Goal: Task Accomplishment & Management: Manage account settings

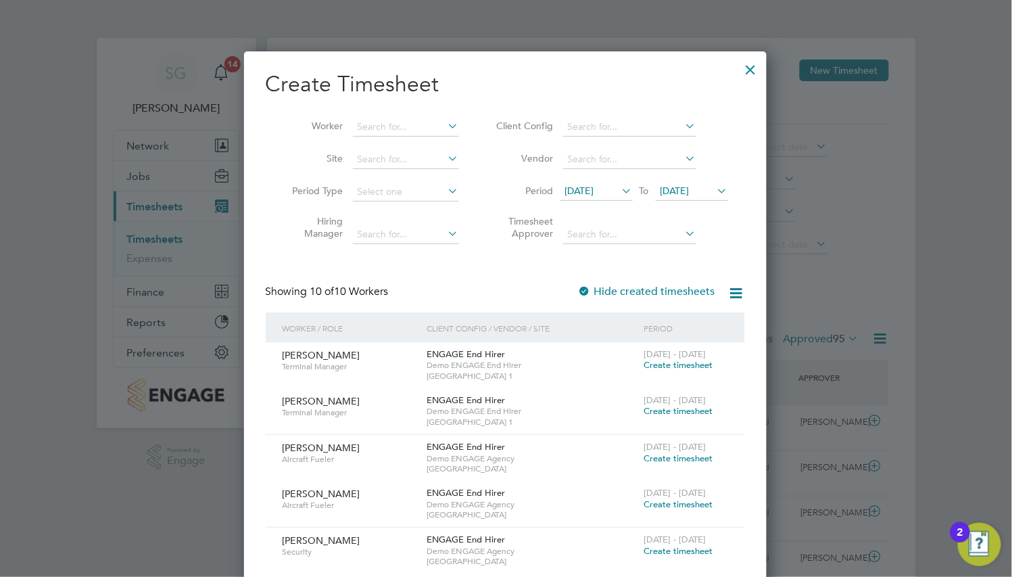
click at [748, 65] on div at bounding box center [751, 66] width 24 height 24
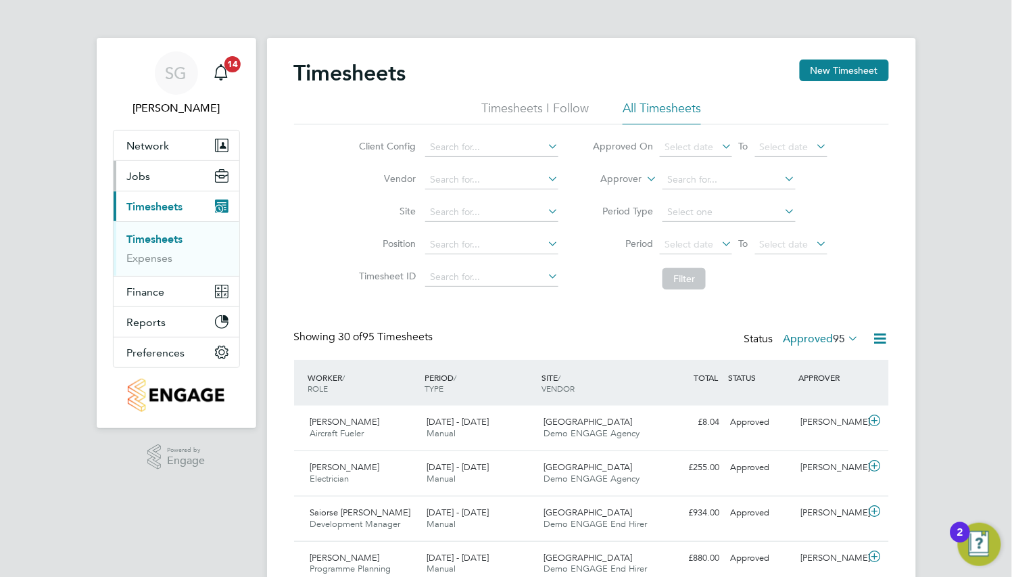
click at [169, 189] on button "Jobs" at bounding box center [177, 176] width 126 height 30
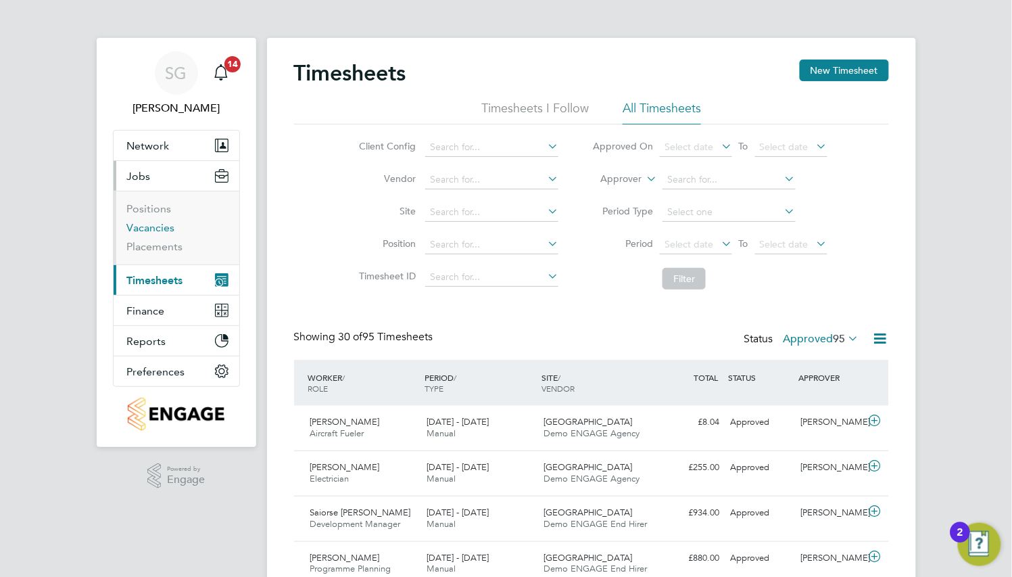
click at [153, 231] on link "Vacancies" at bounding box center [151, 227] width 48 height 13
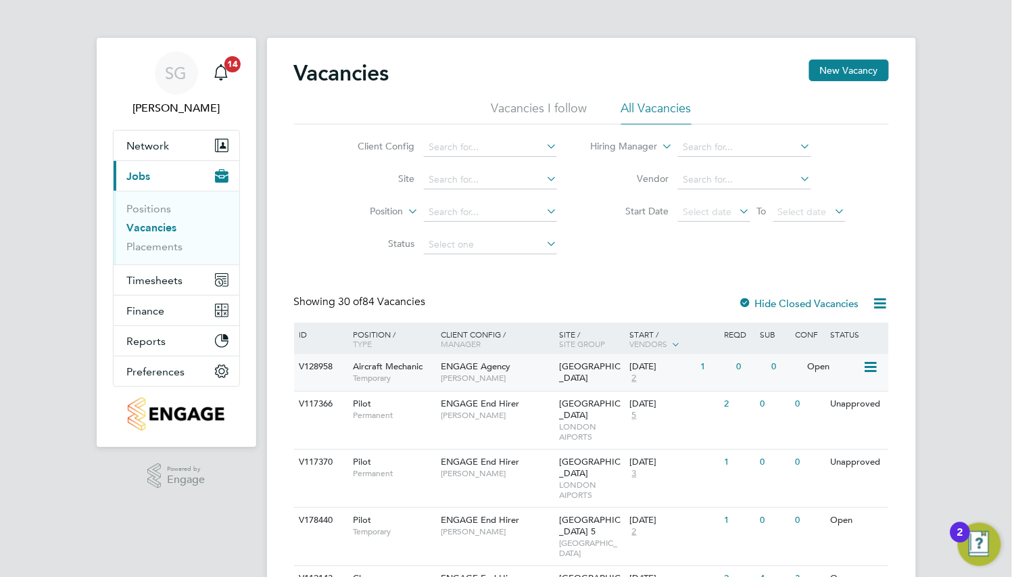
click at [489, 373] on span "[PERSON_NAME]" at bounding box center [497, 377] width 112 height 11
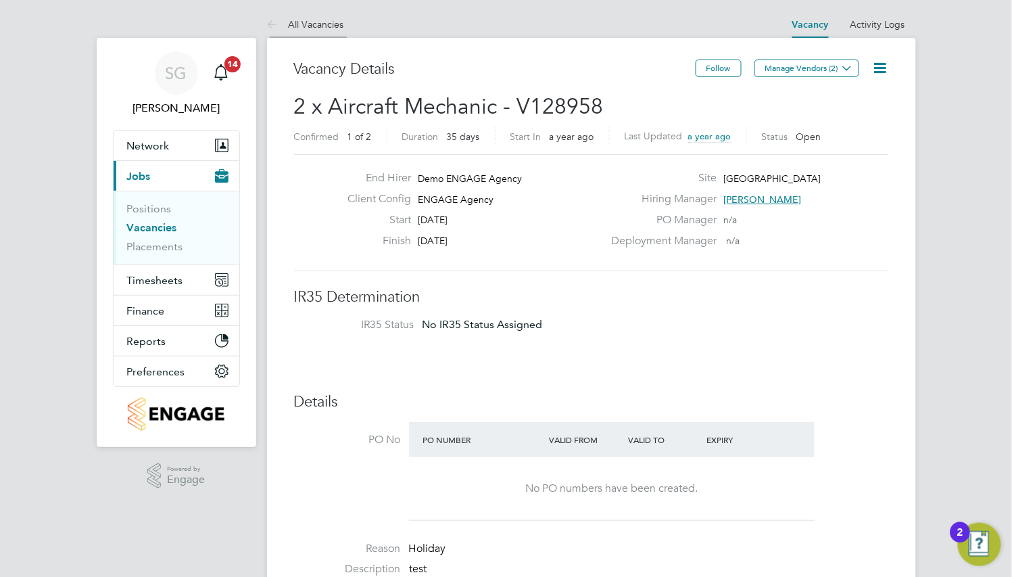
click at [336, 24] on link "All Vacancies" at bounding box center [305, 24] width 77 height 12
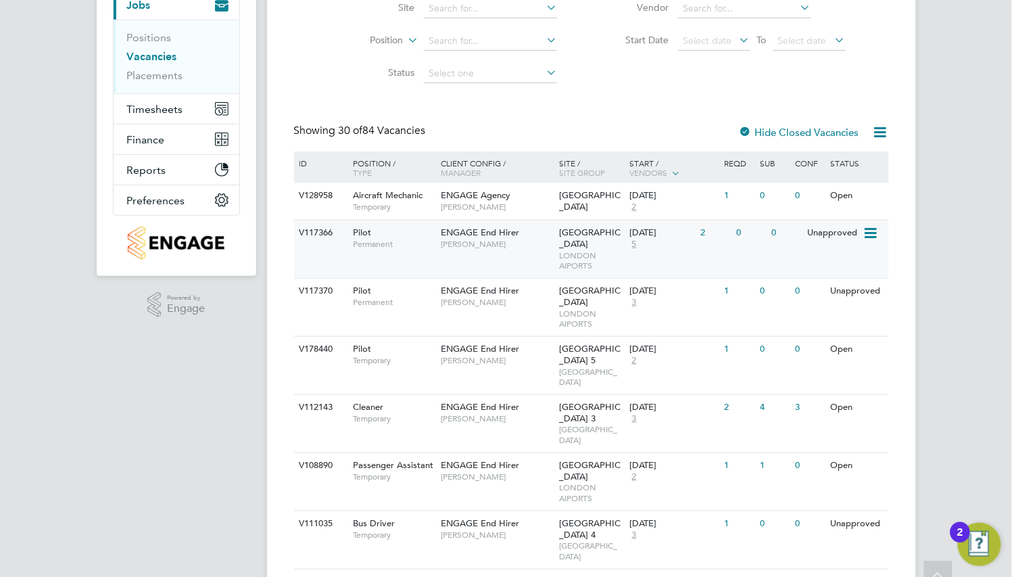
scroll to position [203, 0]
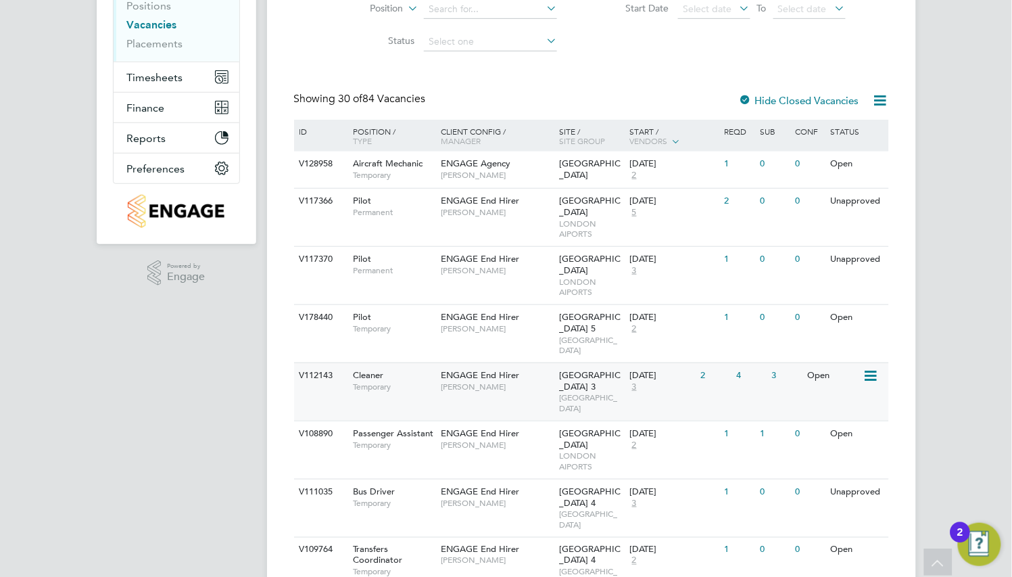
click at [573, 393] on span "[GEOGRAPHIC_DATA]" at bounding box center [591, 402] width 64 height 21
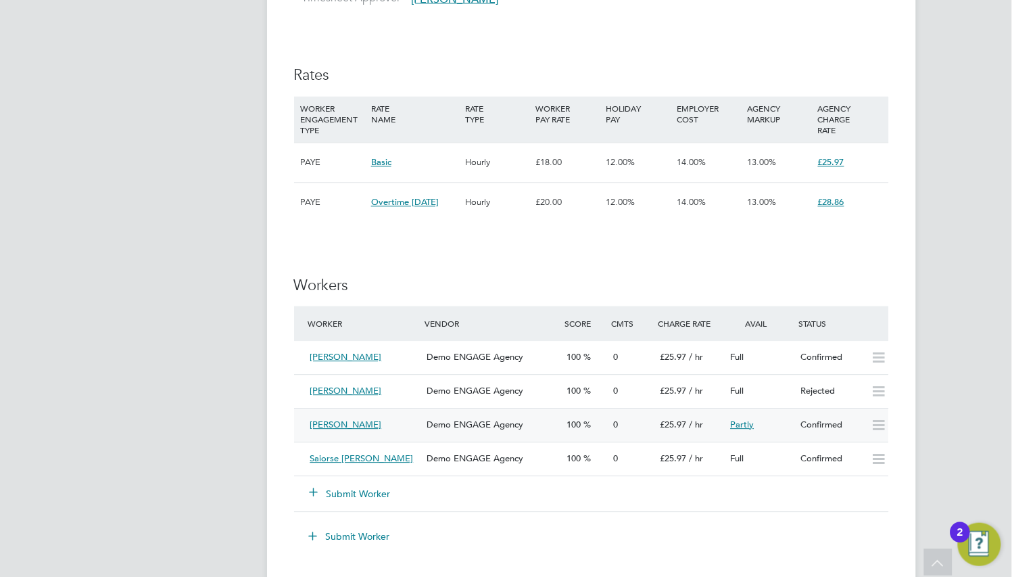
click at [549, 418] on div "Demo ENGAGE Agency" at bounding box center [491, 425] width 140 height 22
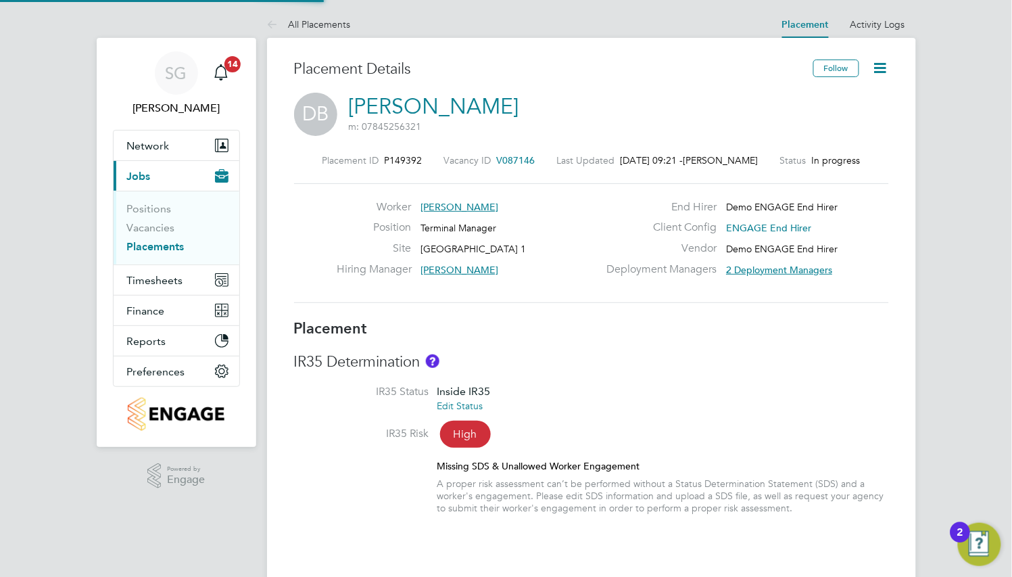
type input "[PERSON_NAME]"
type input "01 Feb 2023"
type input "07 Dec 2025"
type input "12:00"
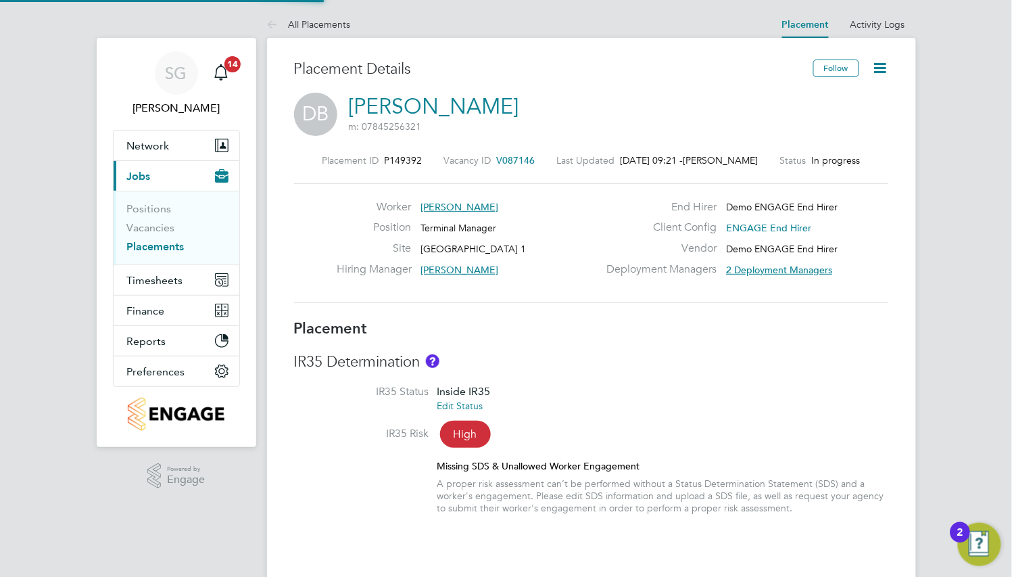
type input "22:00"
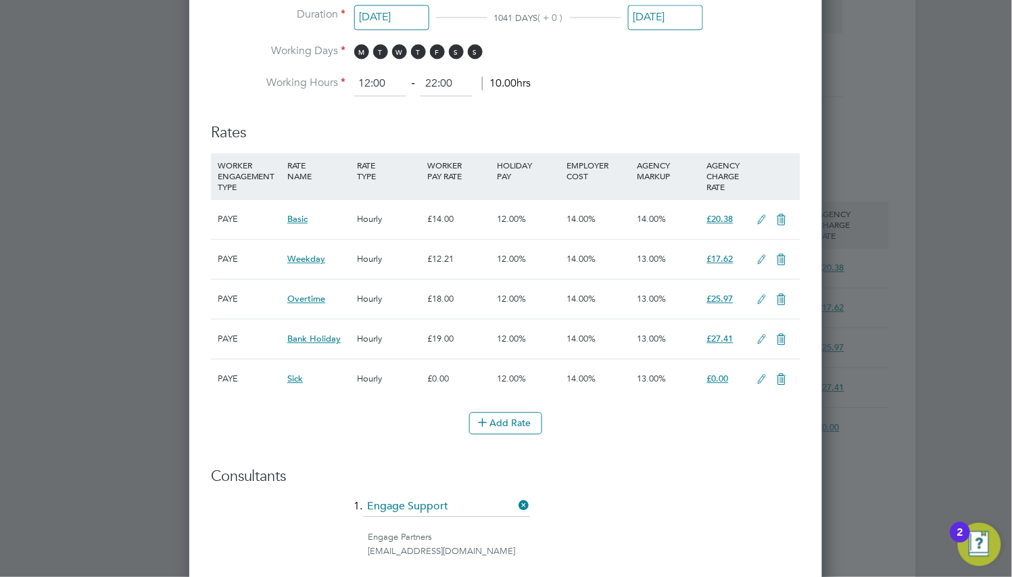
click at [785, 379] on icon at bounding box center [781, 379] width 17 height 11
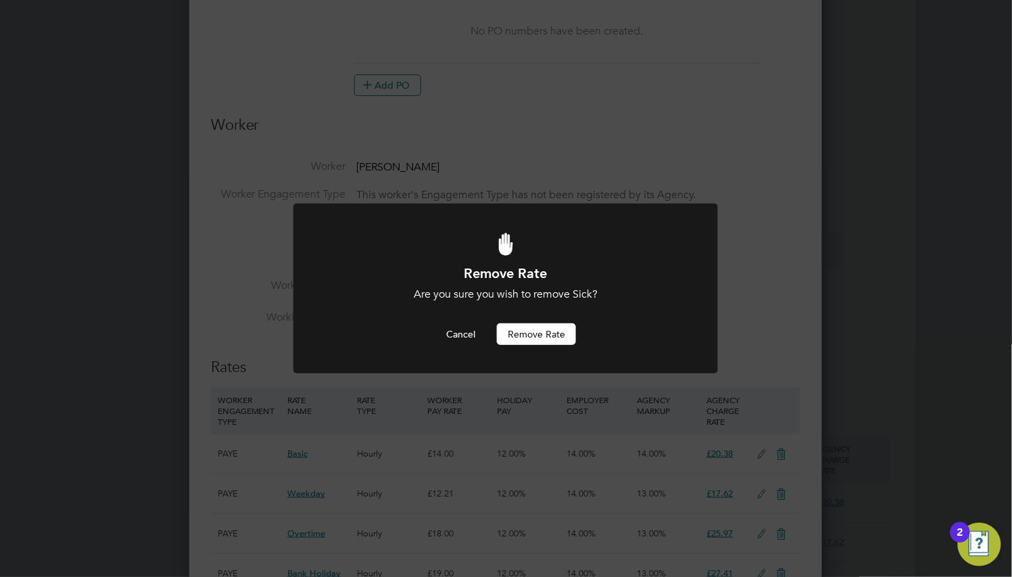
click at [535, 333] on button "Remove rate" at bounding box center [536, 334] width 79 height 22
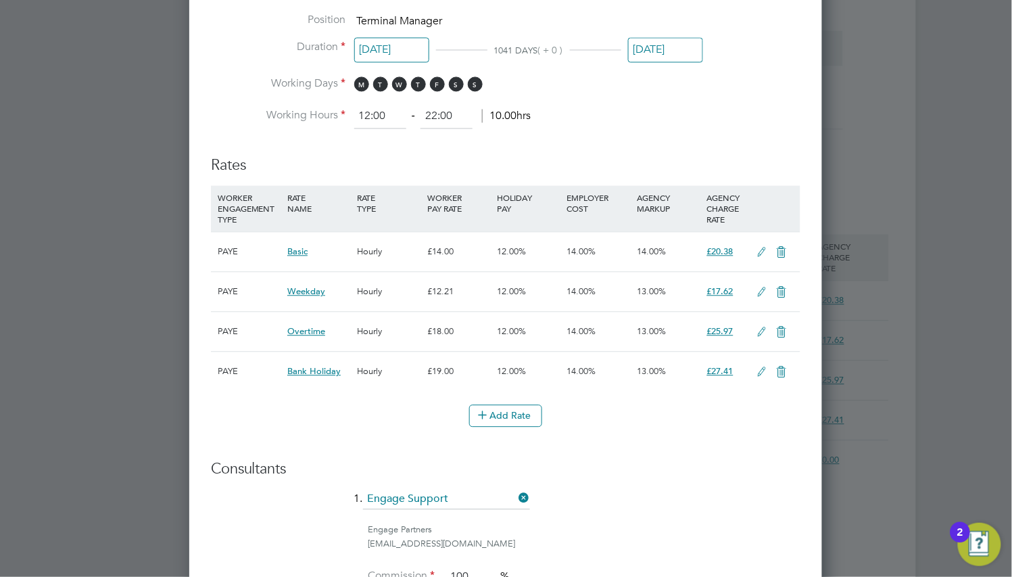
click at [760, 291] on icon at bounding box center [762, 292] width 17 height 11
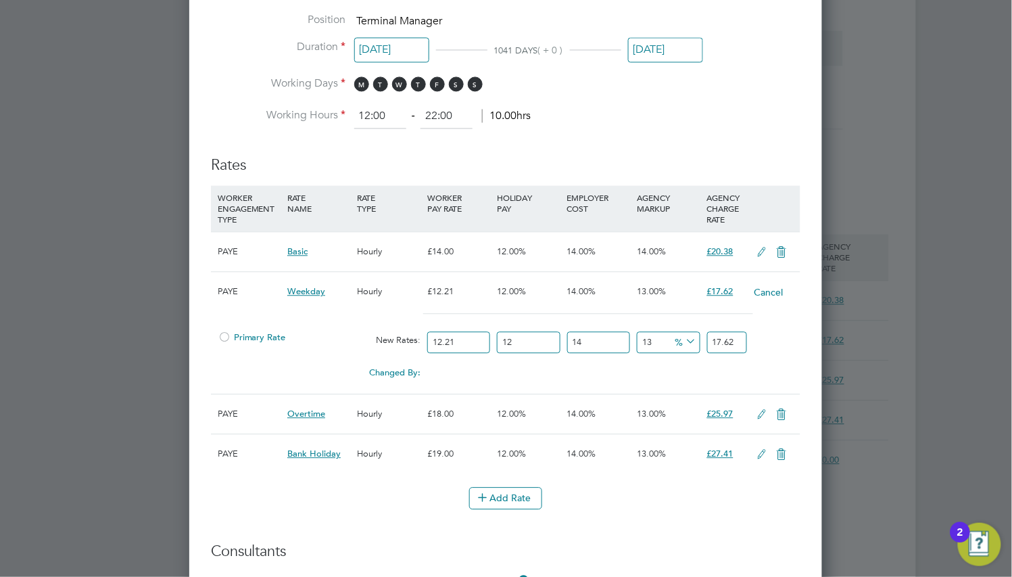
click at [756, 409] on icon at bounding box center [762, 414] width 17 height 11
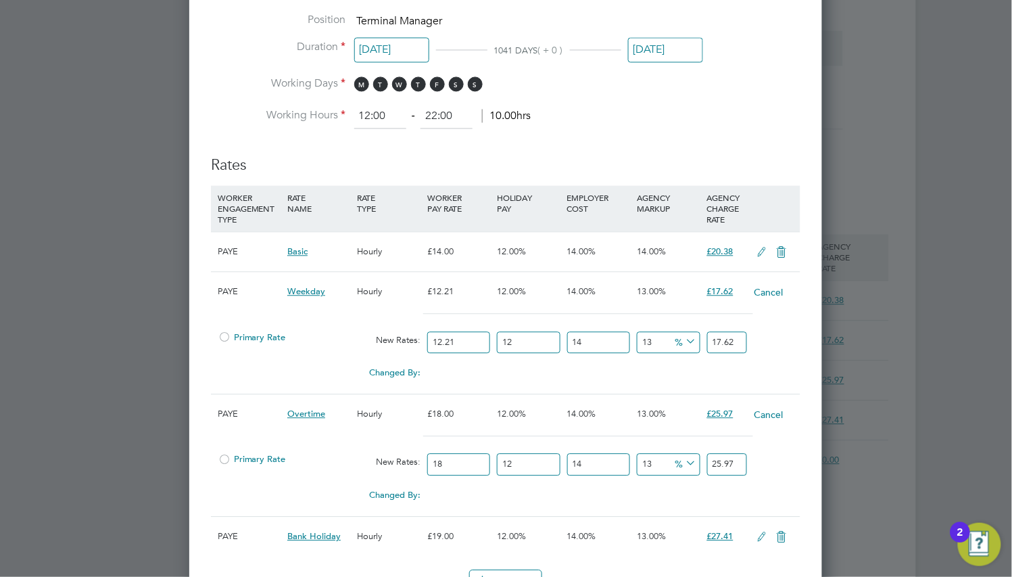
click at [756, 534] on icon at bounding box center [762, 536] width 17 height 11
click at [767, 293] on button "Cancel" at bounding box center [769, 292] width 30 height 14
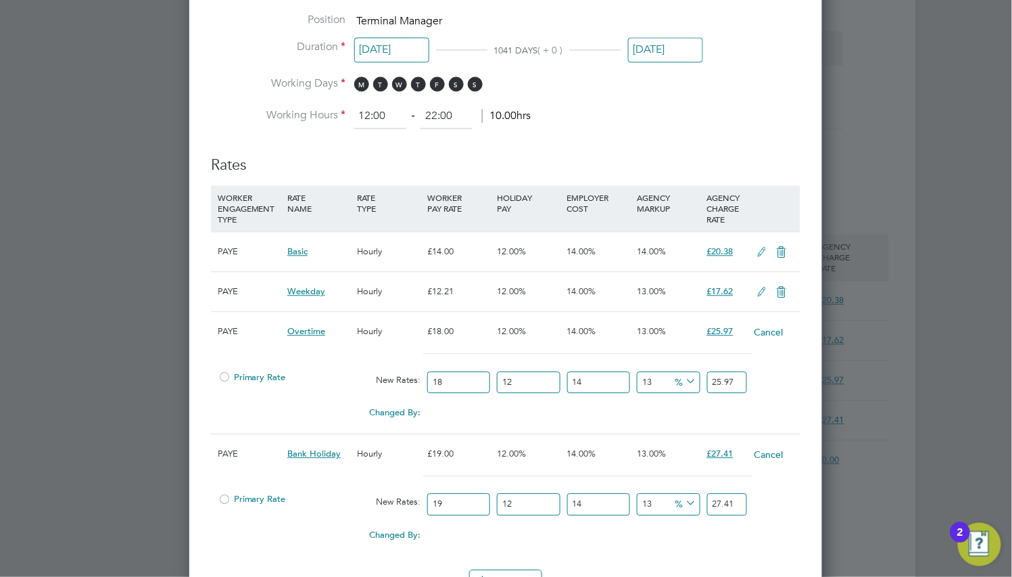
click at [754, 291] on icon at bounding box center [762, 292] width 17 height 11
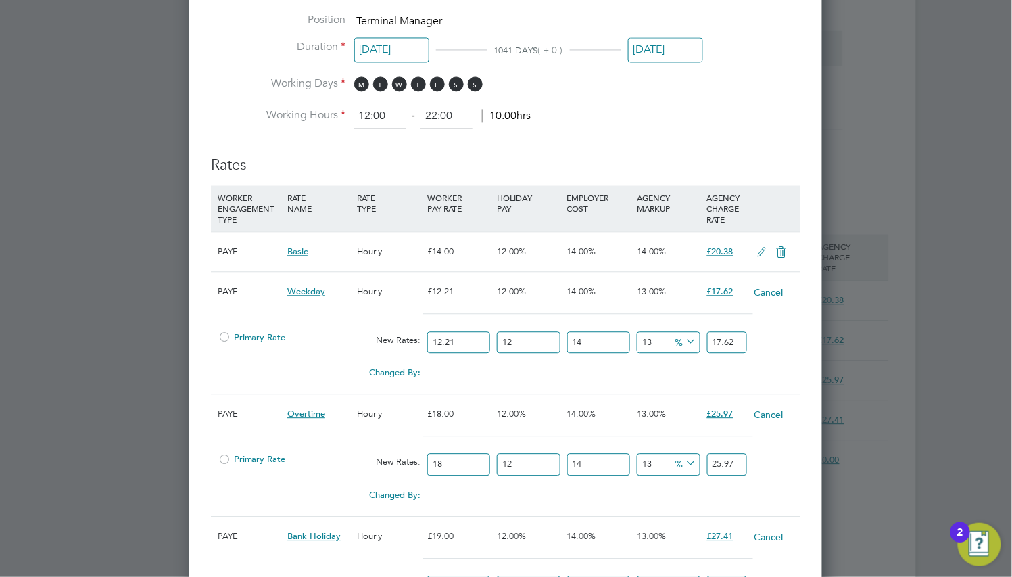
click at [239, 335] on span "Primary Rate" at bounding box center [252, 336] width 68 height 11
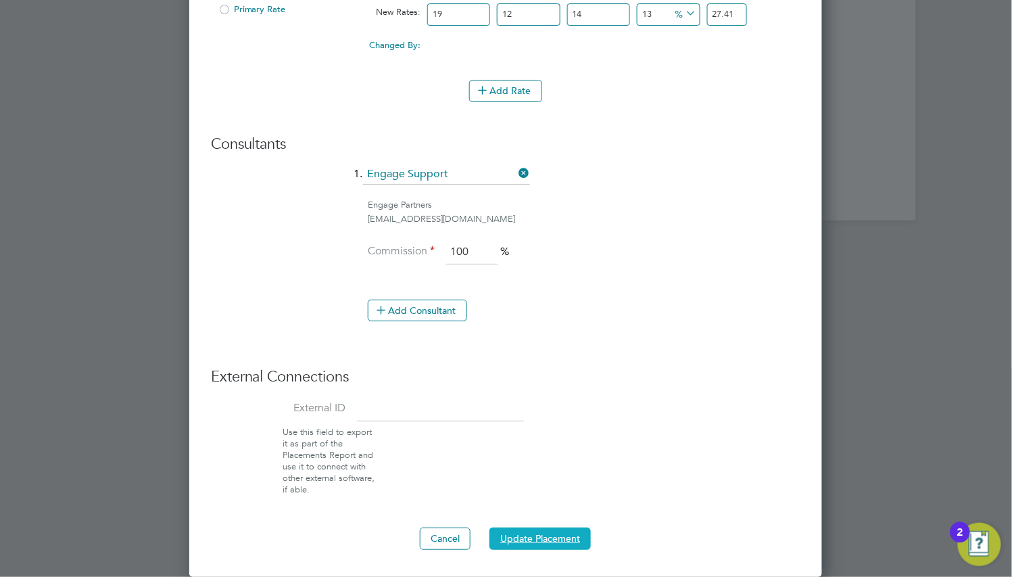
click at [563, 527] on button "Update Placement" at bounding box center [539, 538] width 101 height 22
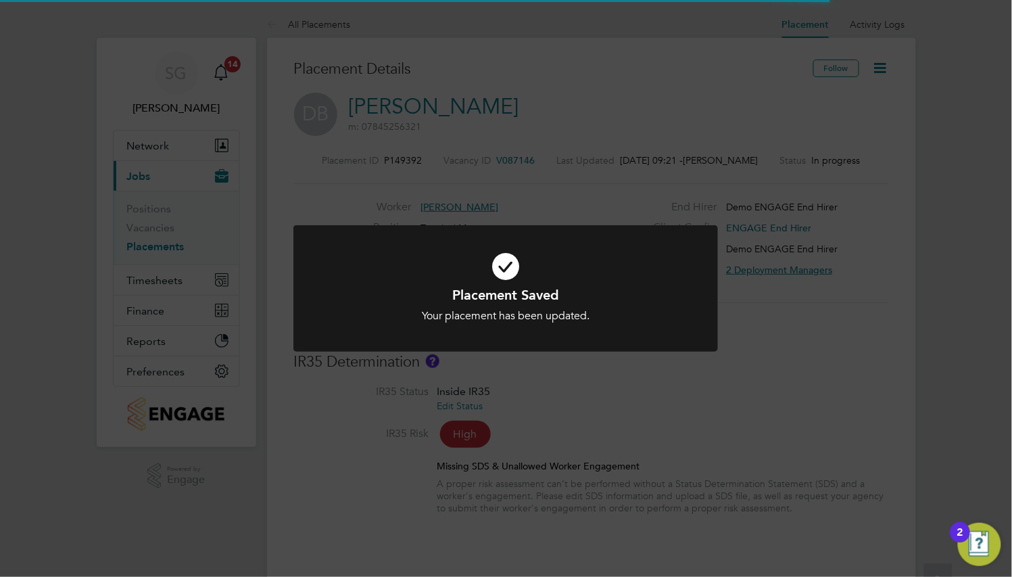
click at [574, 333] on div at bounding box center [505, 288] width 425 height 126
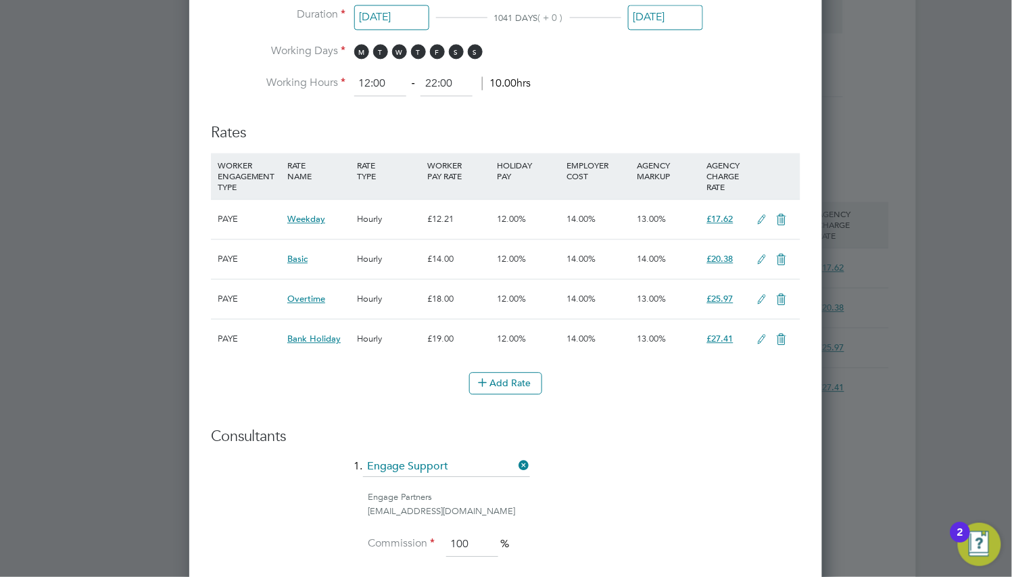
click at [765, 256] on icon at bounding box center [762, 259] width 17 height 11
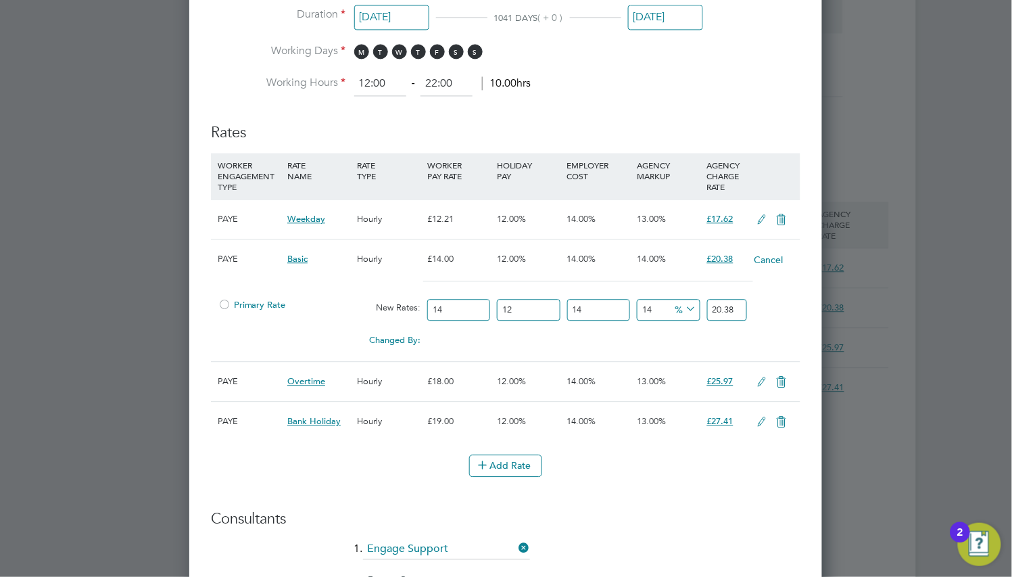
click at [764, 381] on icon at bounding box center [762, 382] width 17 height 11
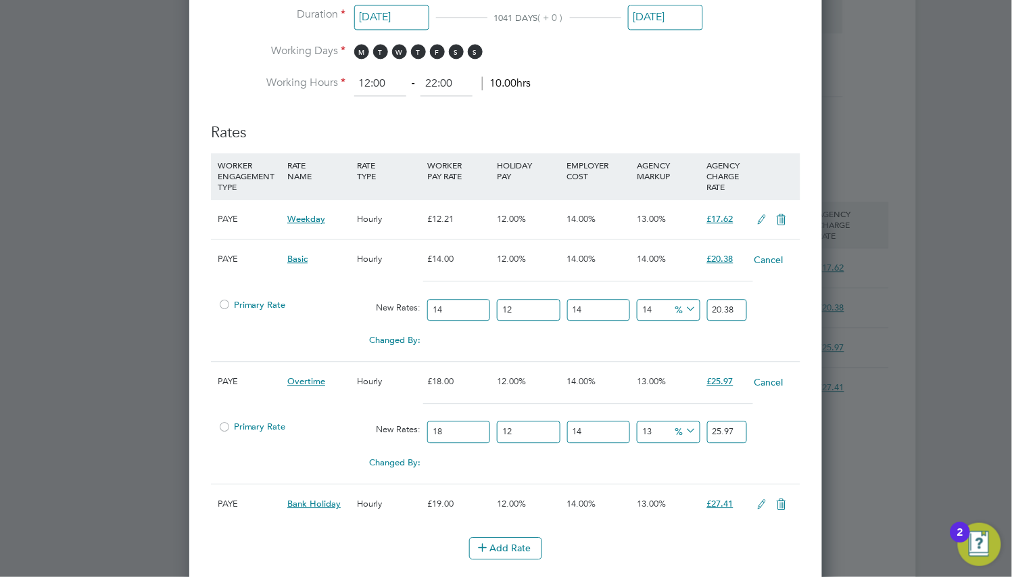
click at [762, 502] on icon at bounding box center [762, 504] width 17 height 11
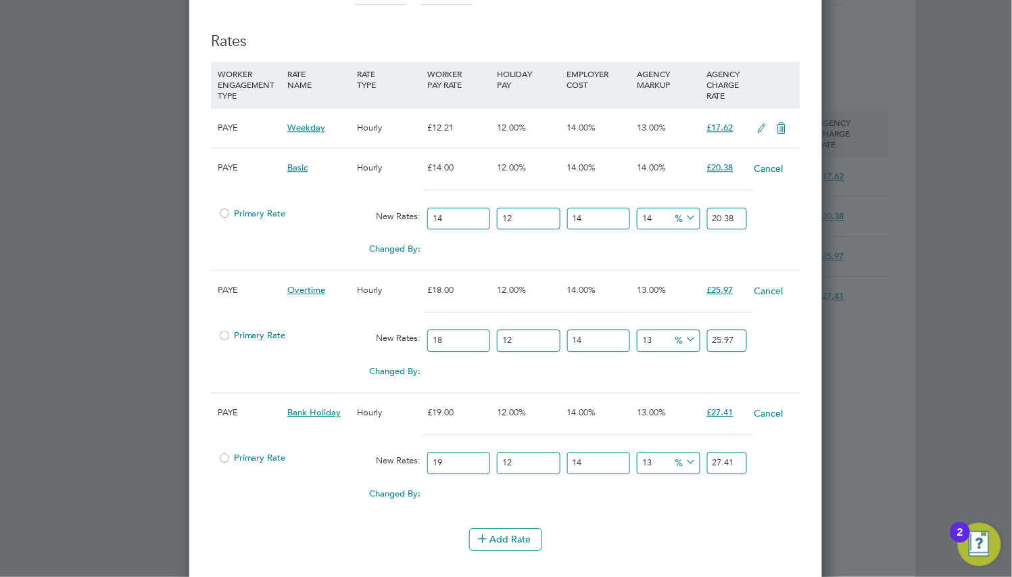
drag, startPoint x: 742, startPoint y: 406, endPoint x: 737, endPoint y: 394, distance: 12.7
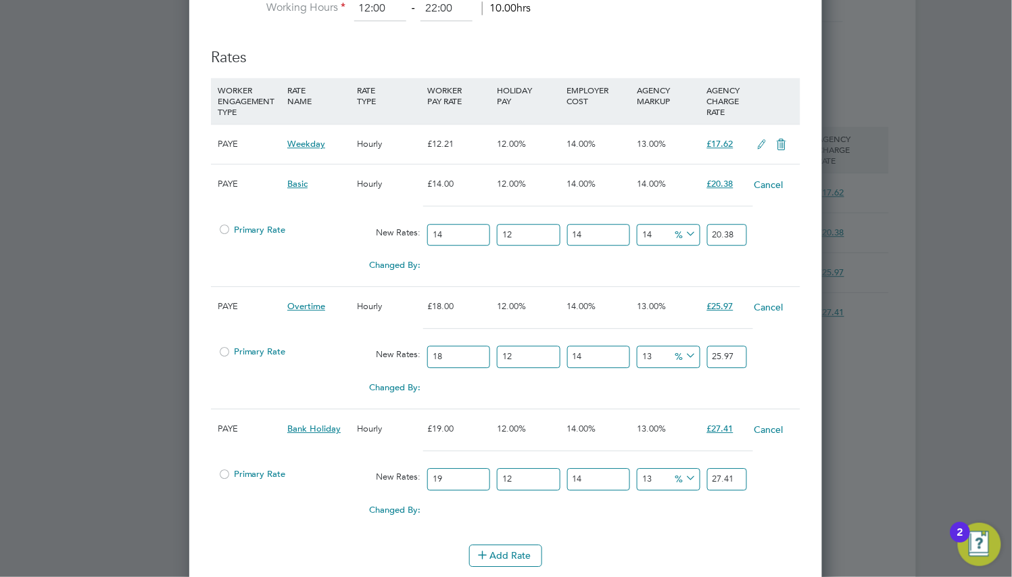
drag, startPoint x: 679, startPoint y: 249, endPoint x: 677, endPoint y: 241, distance: 8.4
type input "20.377728"
click at [510, 550] on button "Add Rate" at bounding box center [505, 553] width 73 height 22
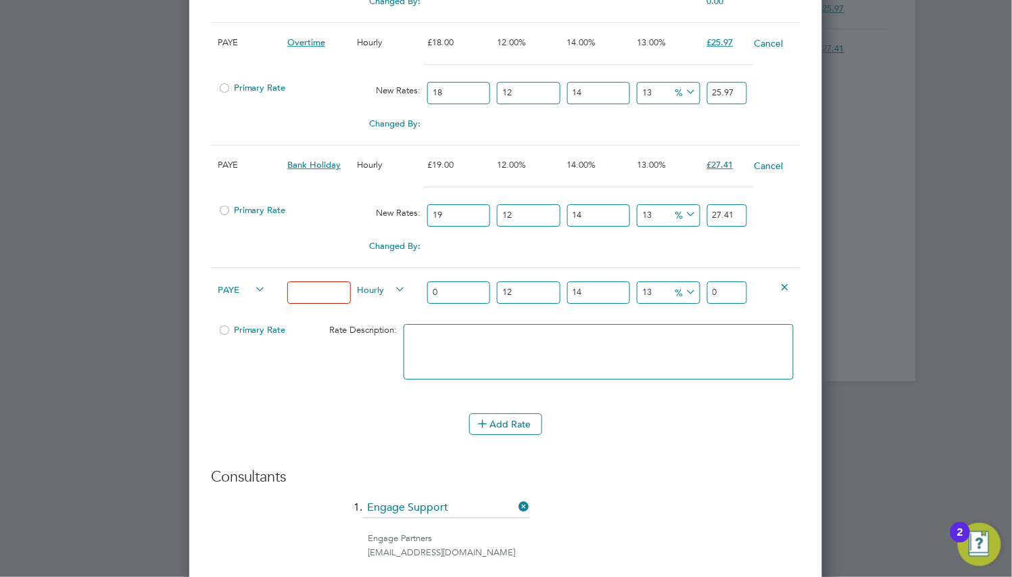
scroll to position [1091, 0]
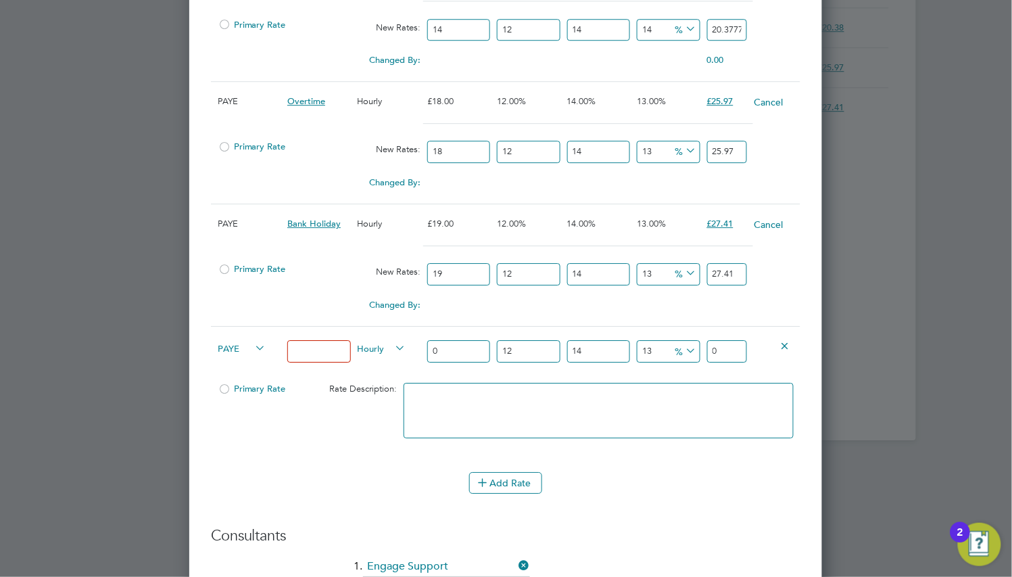
click at [779, 225] on button "Cancel" at bounding box center [769, 225] width 30 height 14
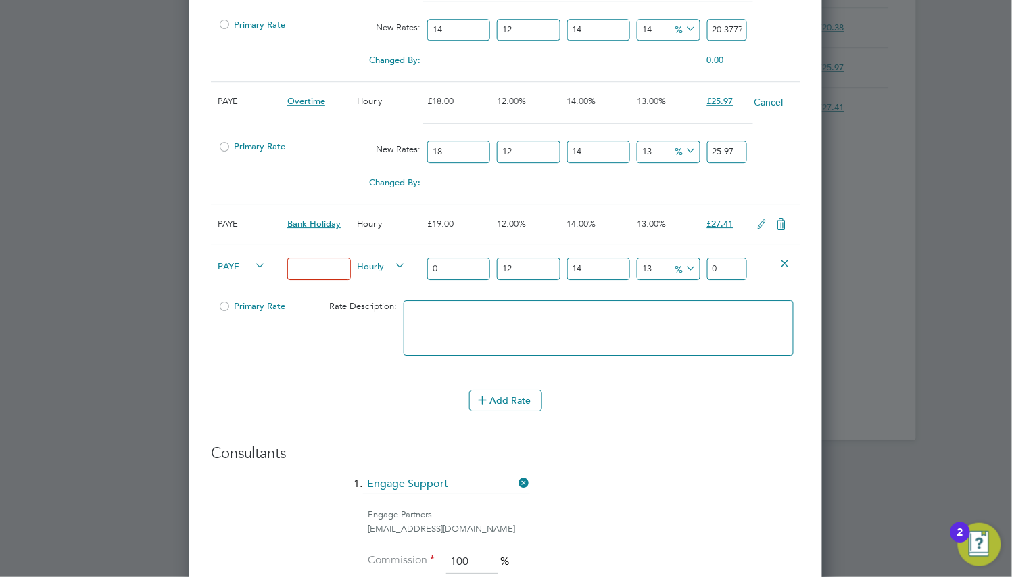
scroll to position [1927, 633]
click at [779, 226] on icon at bounding box center [781, 224] width 17 height 11
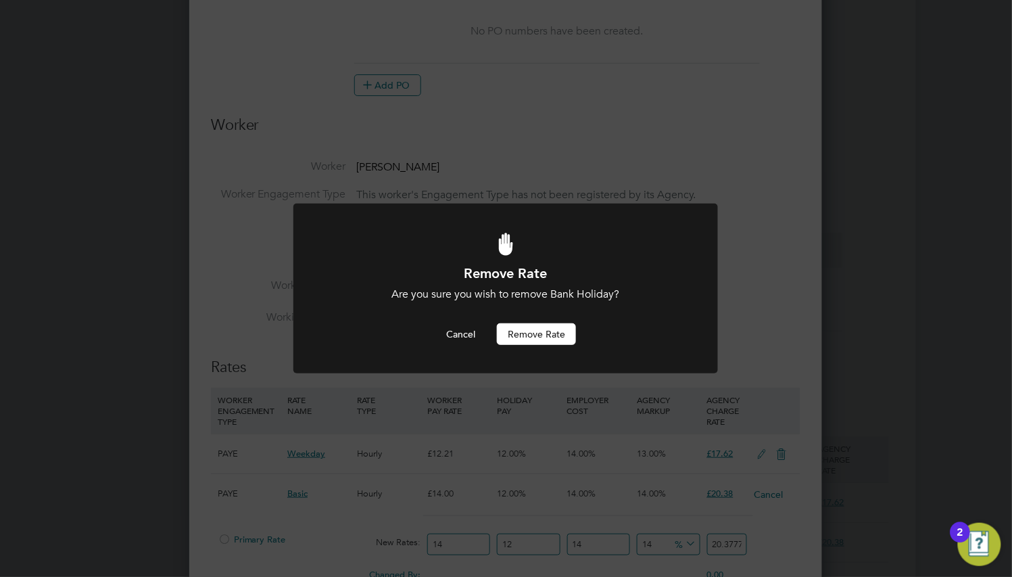
scroll to position [0, 0]
click at [558, 324] on button "Remove rate" at bounding box center [536, 334] width 79 height 22
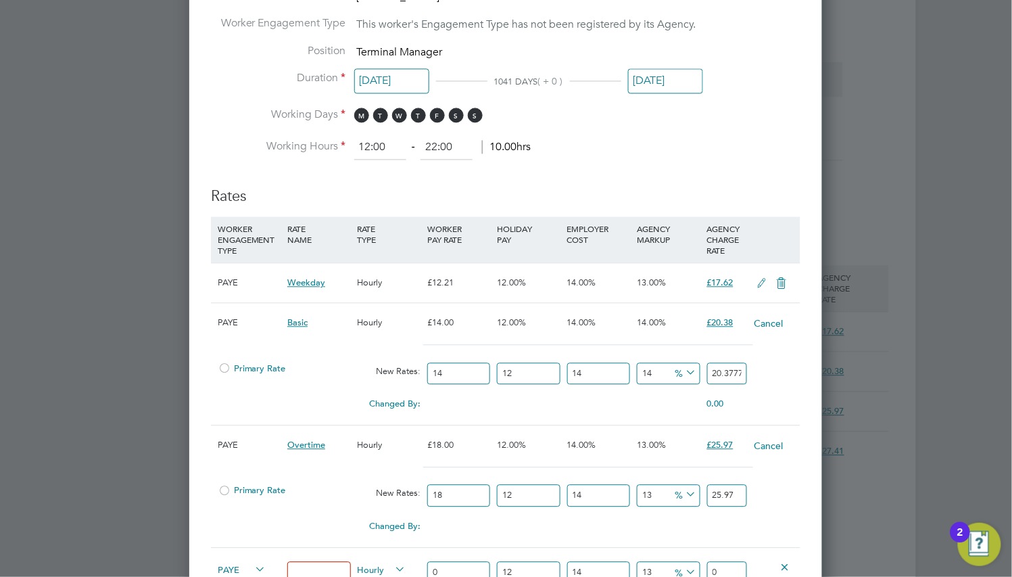
scroll to position [779, 0]
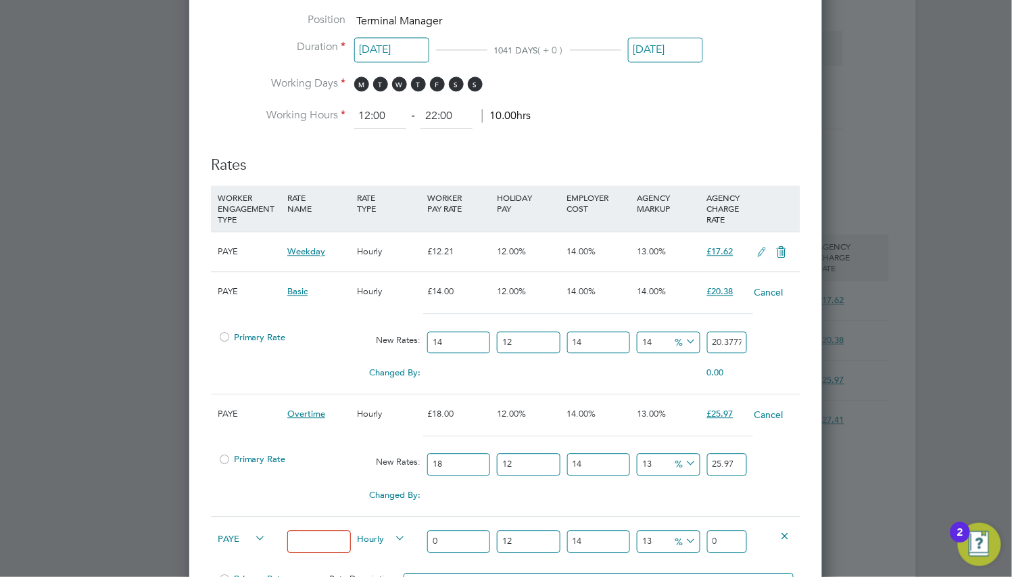
click at [759, 292] on button "Cancel" at bounding box center [769, 292] width 30 height 14
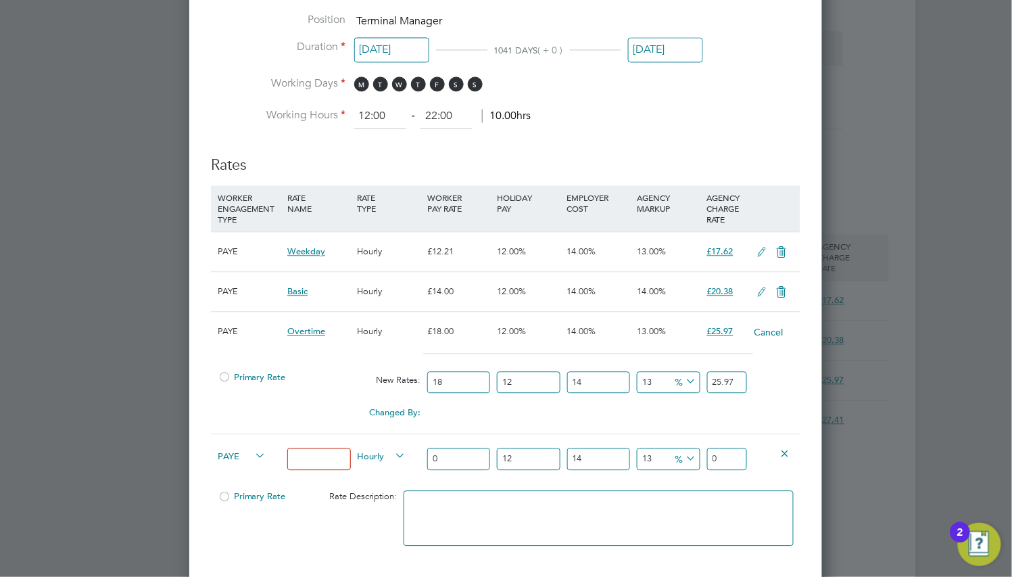
scroll to position [7, 7]
click at [775, 291] on icon at bounding box center [781, 292] width 17 height 11
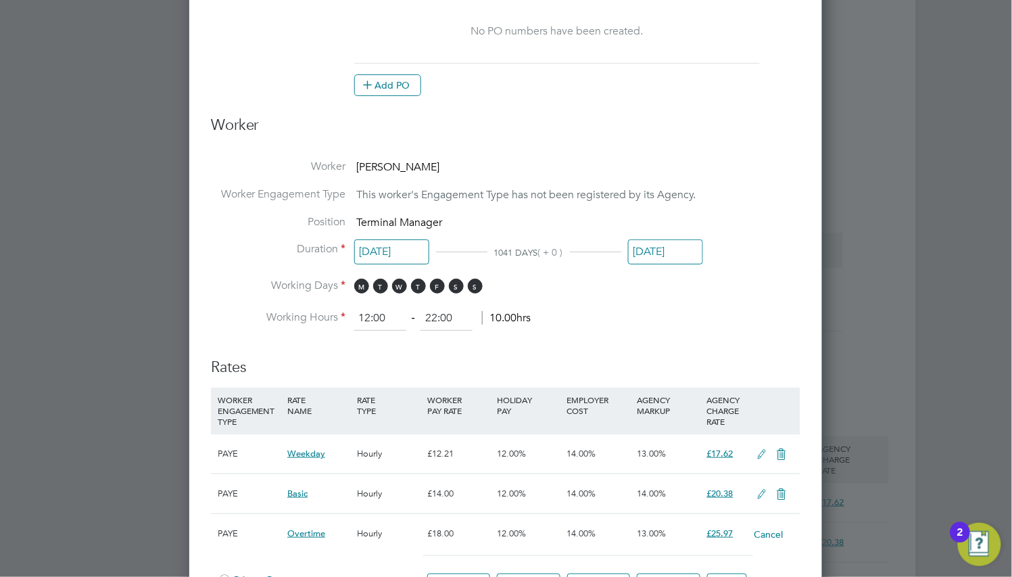
scroll to position [0, 0]
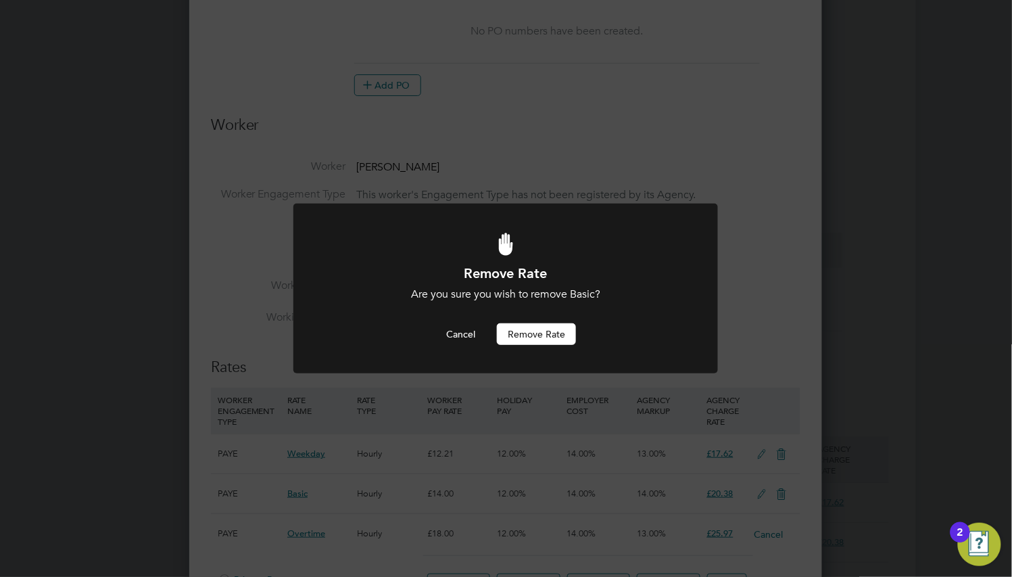
click at [571, 332] on button "Remove rate" at bounding box center [536, 334] width 79 height 22
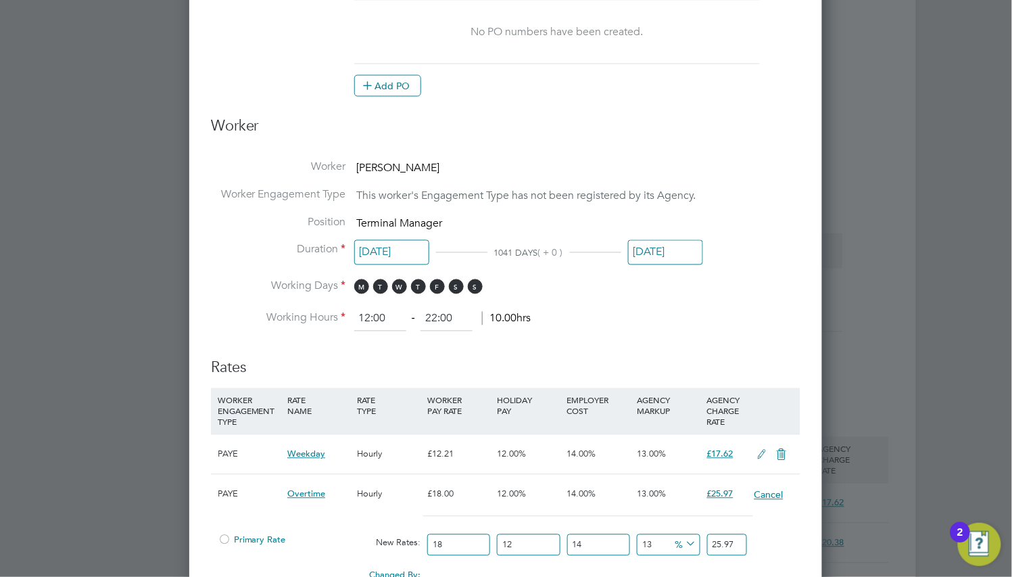
click at [772, 489] on button "Cancel" at bounding box center [769, 495] width 30 height 14
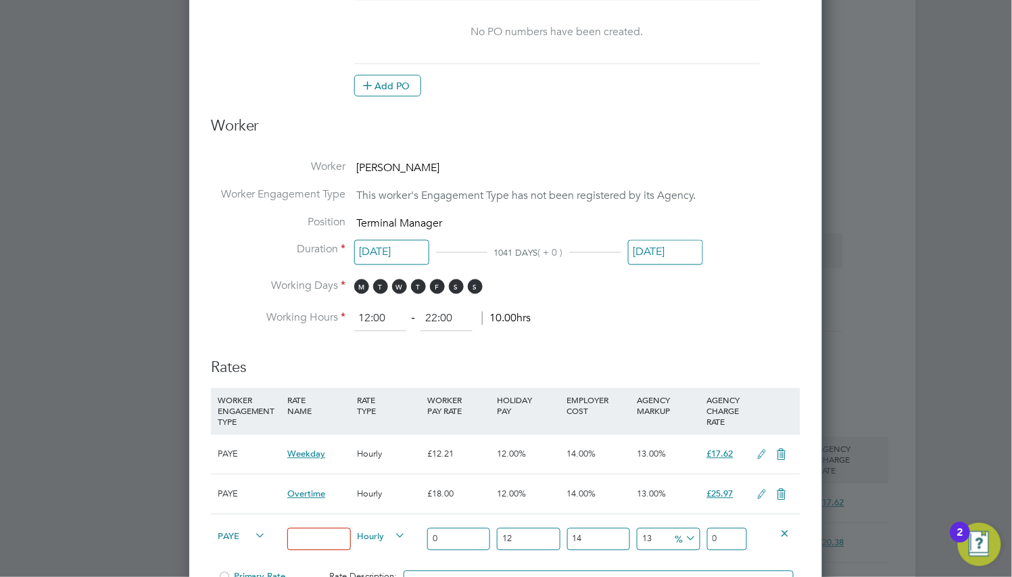
click at [777, 493] on icon at bounding box center [781, 494] width 17 height 11
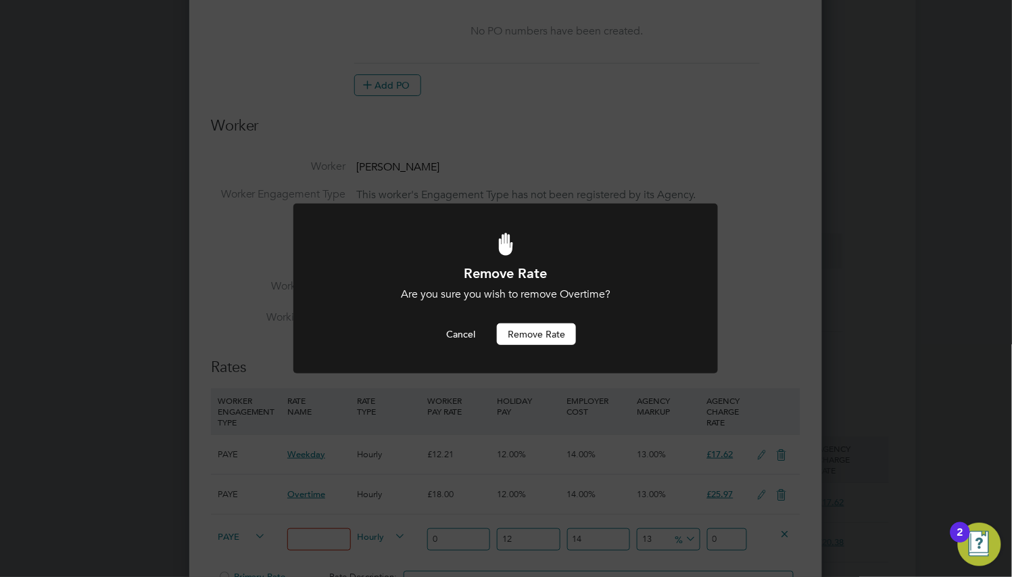
click at [555, 329] on button "Remove rate" at bounding box center [536, 334] width 79 height 22
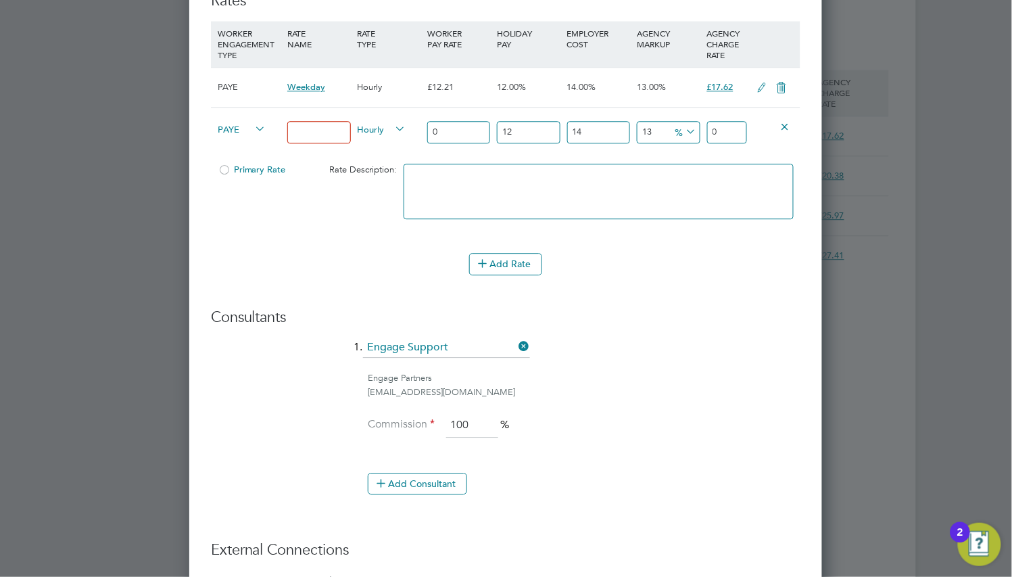
scroll to position [913, 0]
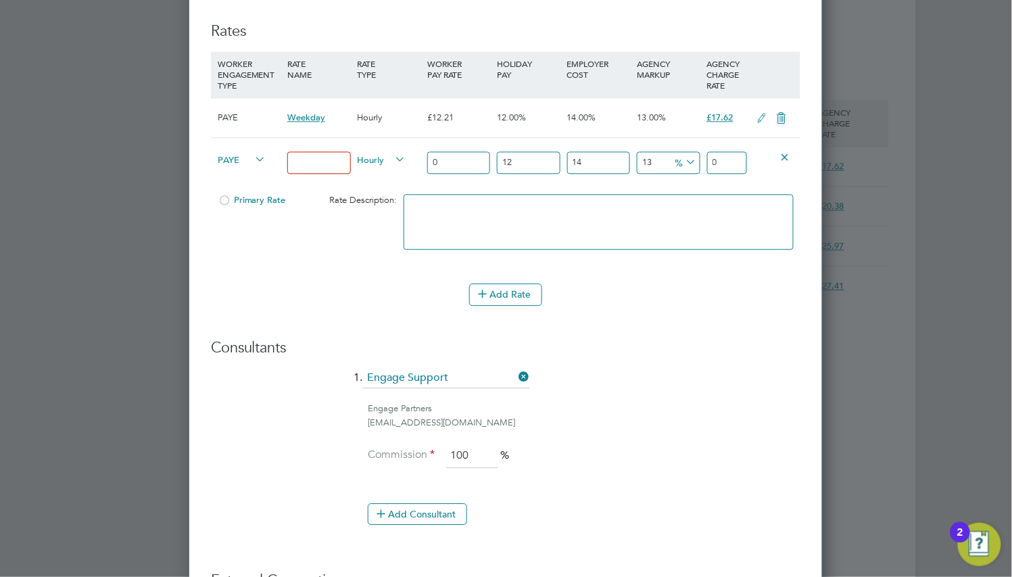
click at [764, 122] on icon at bounding box center [762, 118] width 17 height 11
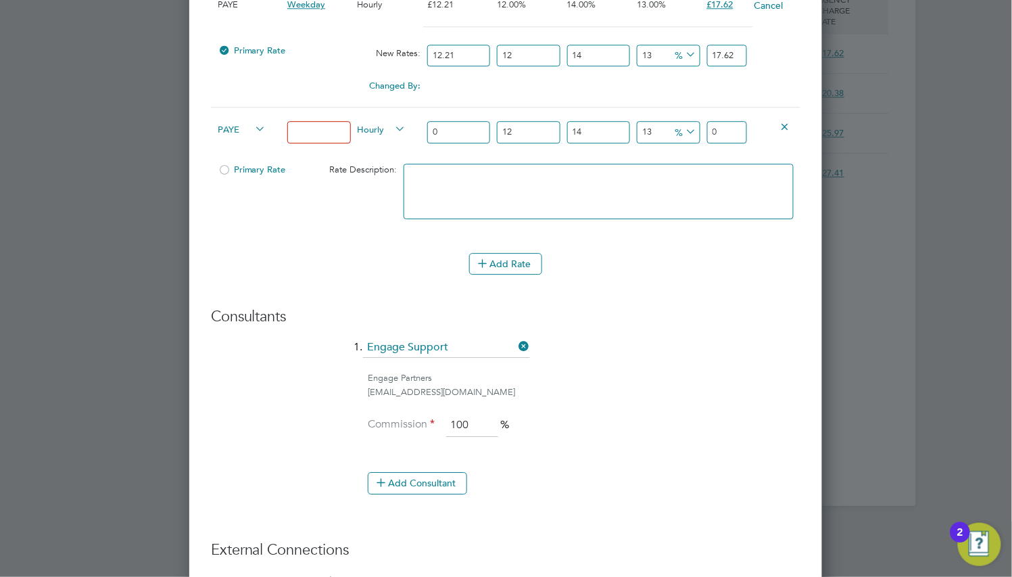
scroll to position [995, 0]
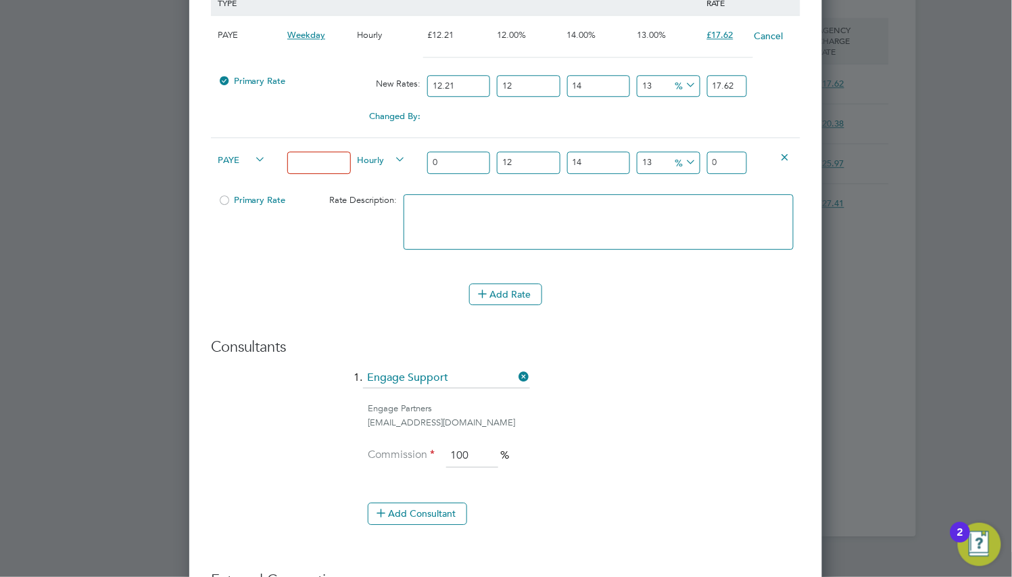
click at [785, 157] on icon at bounding box center [785, 156] width 10 height 10
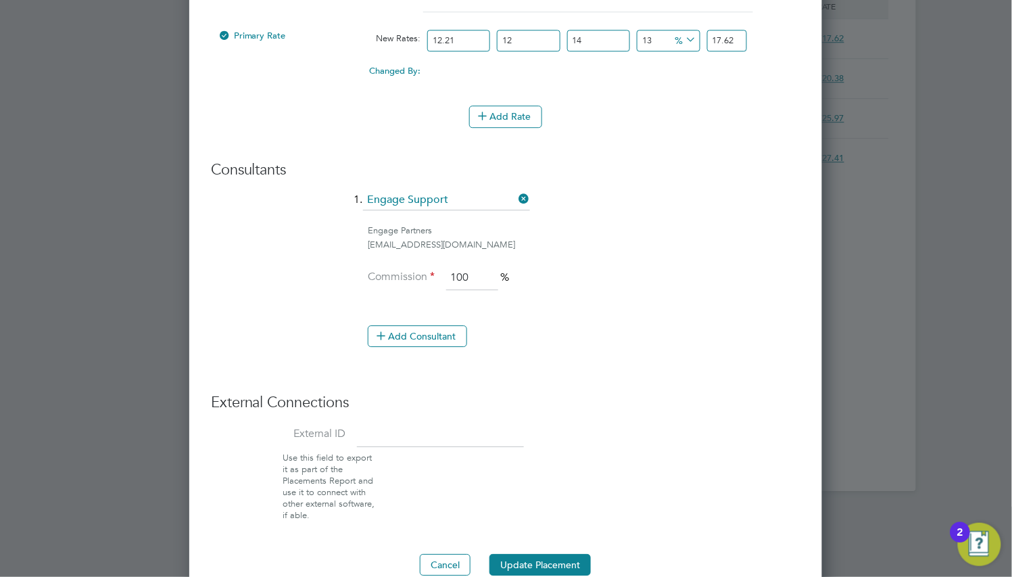
scroll to position [1065, 0]
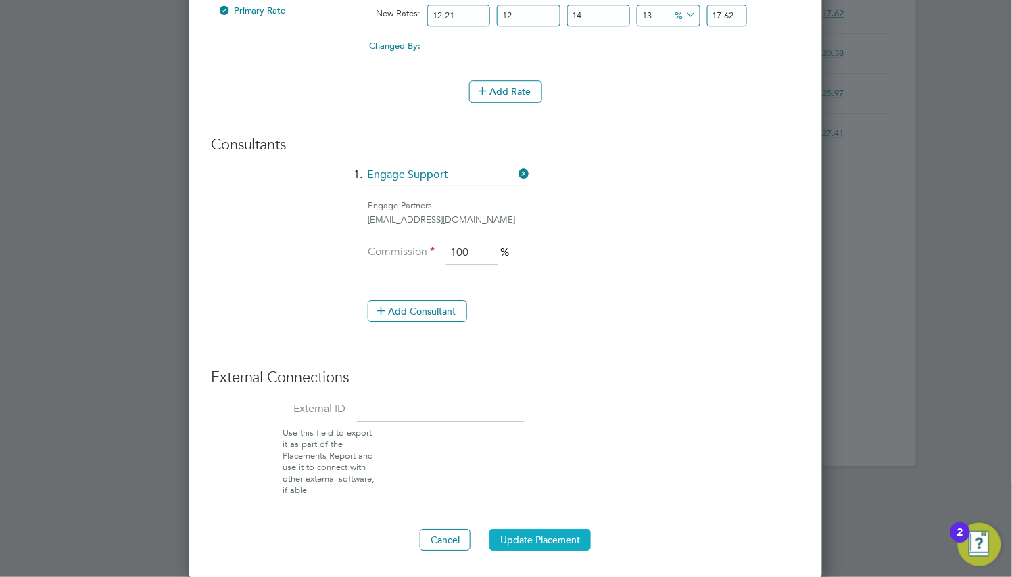
click at [560, 529] on button "Update Placement" at bounding box center [539, 540] width 101 height 22
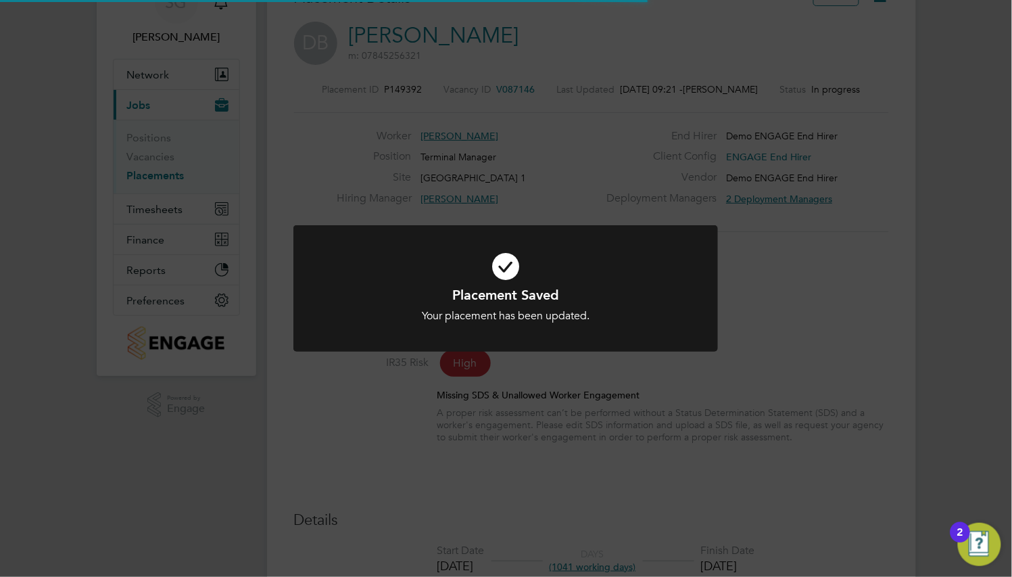
scroll to position [0, 0]
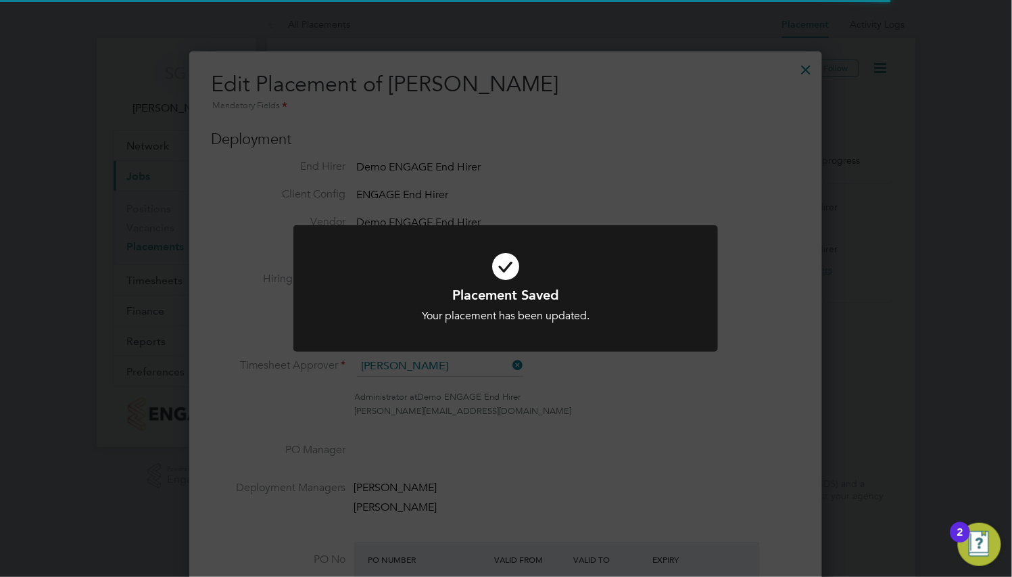
click at [566, 385] on div "Placement Saved Your placement has been updated. Cancel Okay" at bounding box center [506, 288] width 1012 height 577
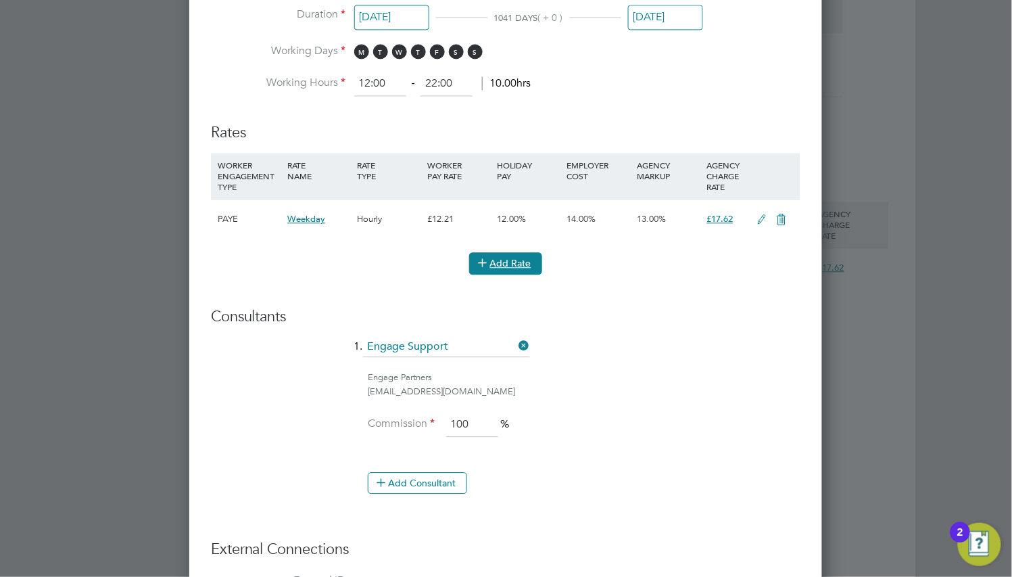
click at [531, 268] on button "Add Rate" at bounding box center [505, 263] width 73 height 22
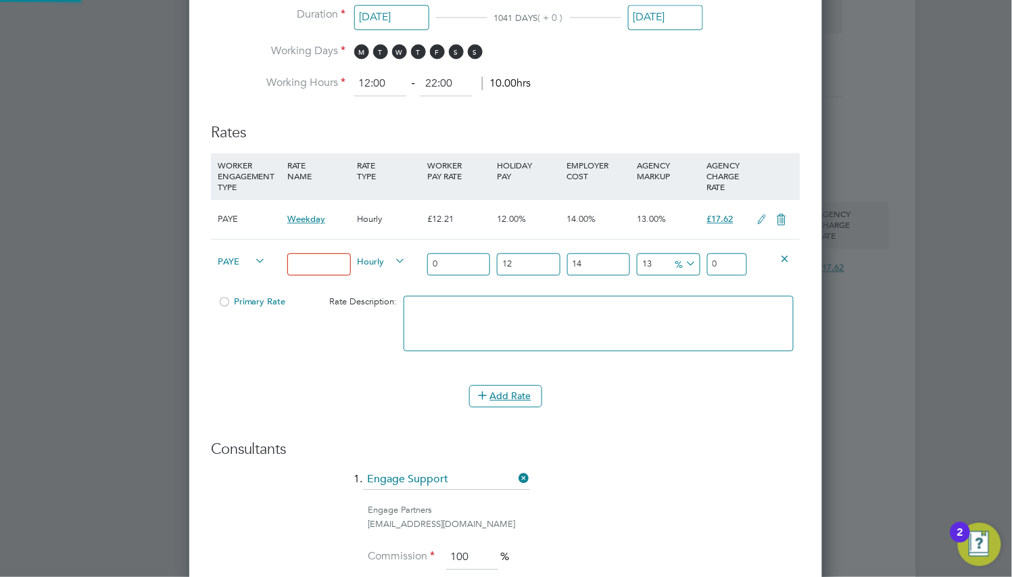
click at [301, 269] on input at bounding box center [318, 264] width 63 height 22
type input "Basic"
type input "1"
type input "1.442784"
type input "14"
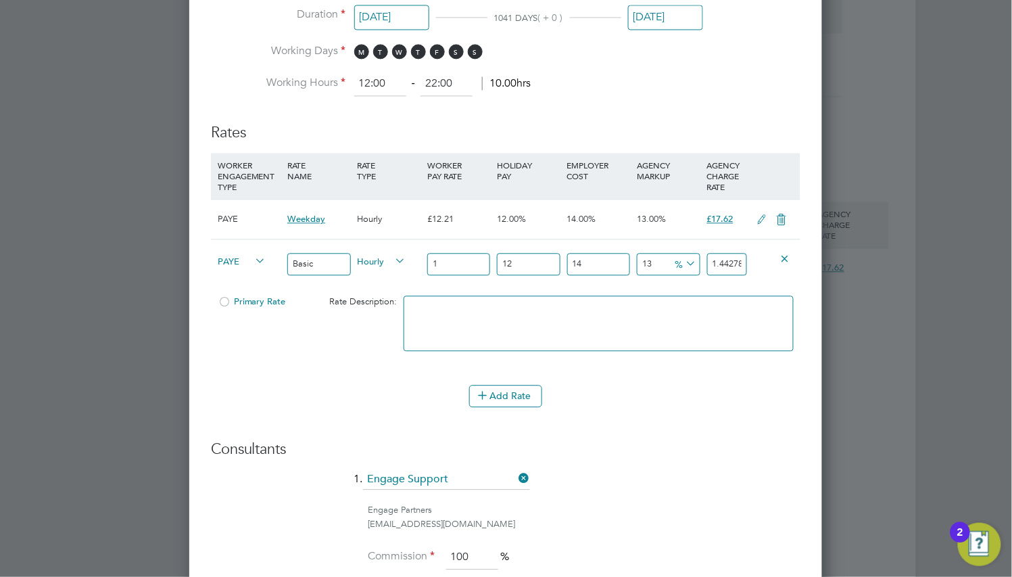
type input "20.198976"
type input "14"
type textarea "Only used for standard workers"
click at [494, 389] on button "Add Rate" at bounding box center [505, 396] width 73 height 22
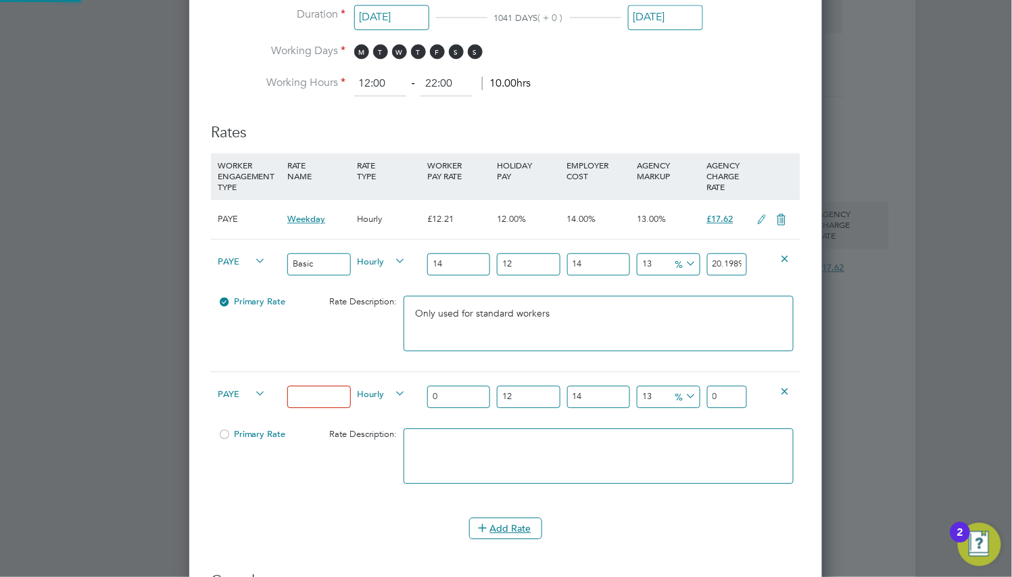
click at [320, 393] on input at bounding box center [318, 396] width 63 height 22
type input "Overtime"
click at [467, 392] on input "0" at bounding box center [458, 396] width 63 height 22
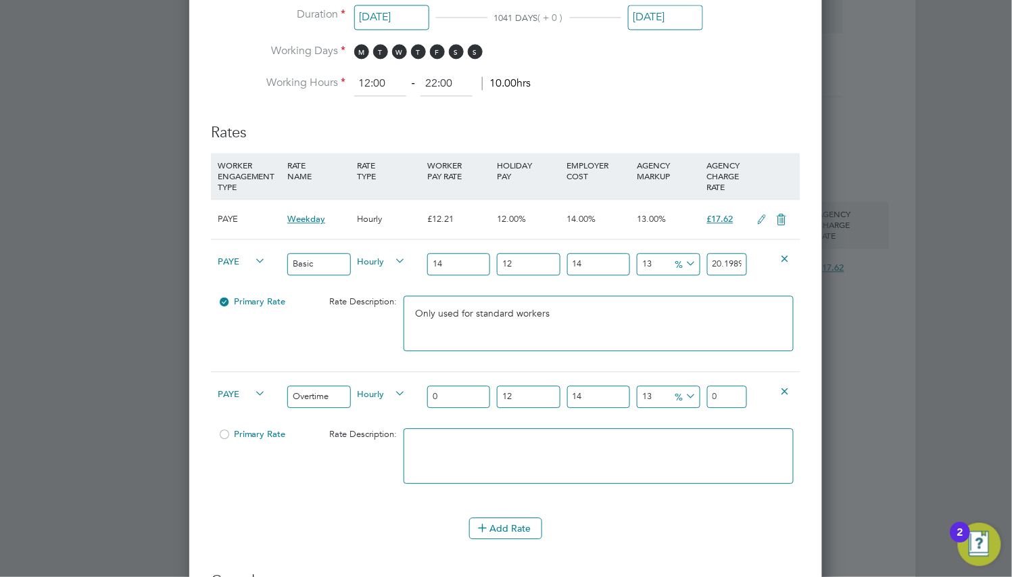
type input "1"
type input "1.442784"
type input "18"
type input "25.970112"
type input "18"
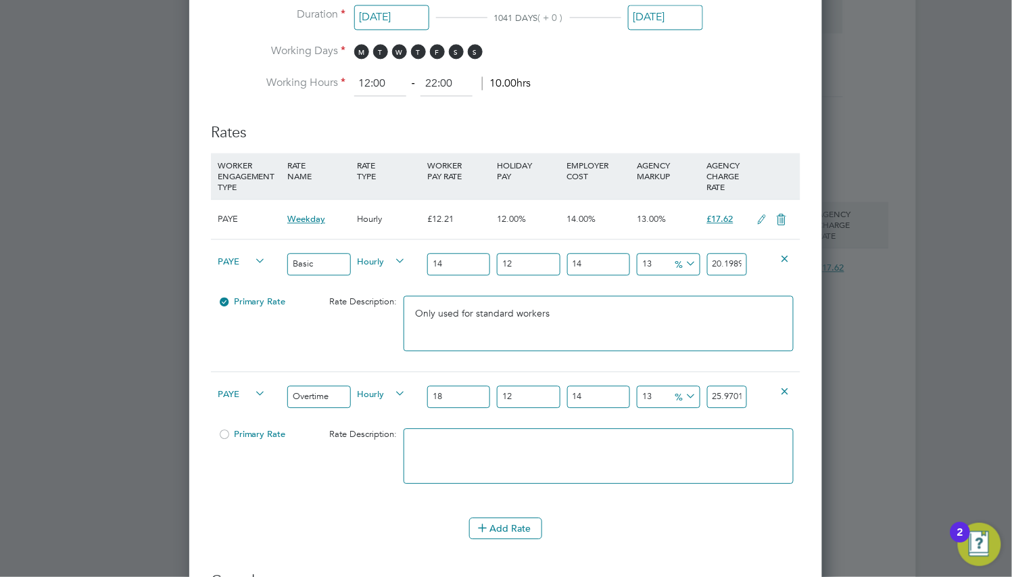
click at [462, 440] on textarea at bounding box center [598, 455] width 389 height 55
drag, startPoint x: 433, startPoint y: 456, endPoint x: 422, endPoint y: 452, distance: 11.6
click at [433, 456] on textarea at bounding box center [598, 455] width 389 height 55
type textarea "Only used when more than 40 hours a week has been worked"
click at [484, 522] on icon at bounding box center [483, 527] width 10 height 10
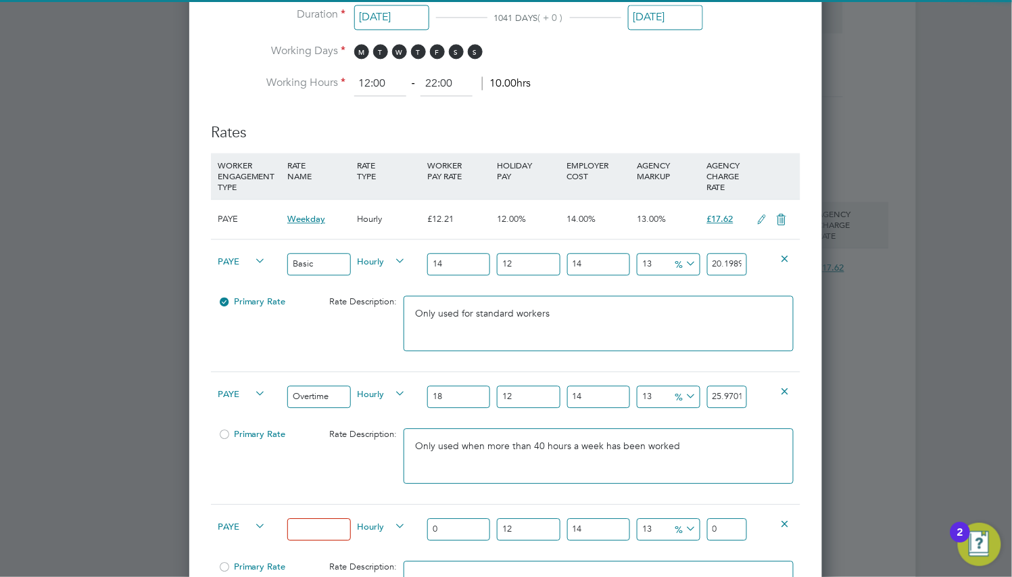
click at [333, 525] on input at bounding box center [318, 529] width 63 height 22
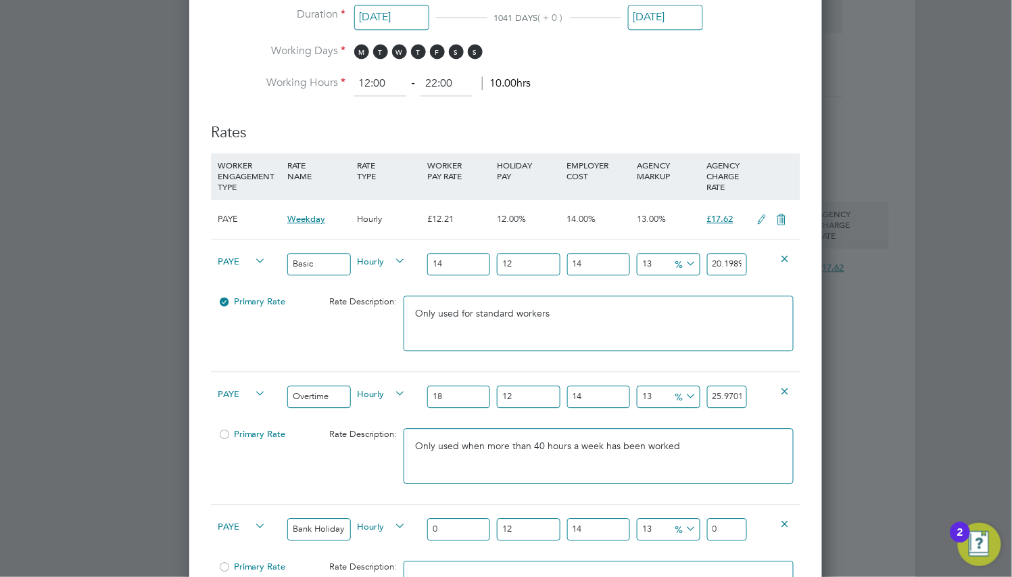
type input "Bank Holiday"
click at [460, 514] on div "0" at bounding box center [459, 528] width 70 height 49
click at [459, 523] on input "0" at bounding box center [458, 529] width 63 height 22
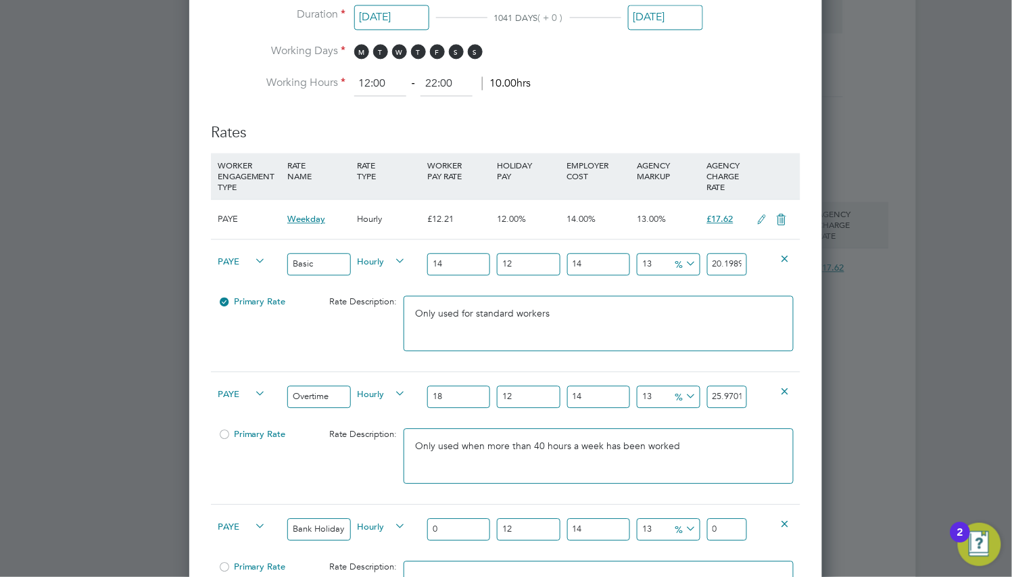
type input "1"
type input "1.442784"
type input "19"
type input "27.412896"
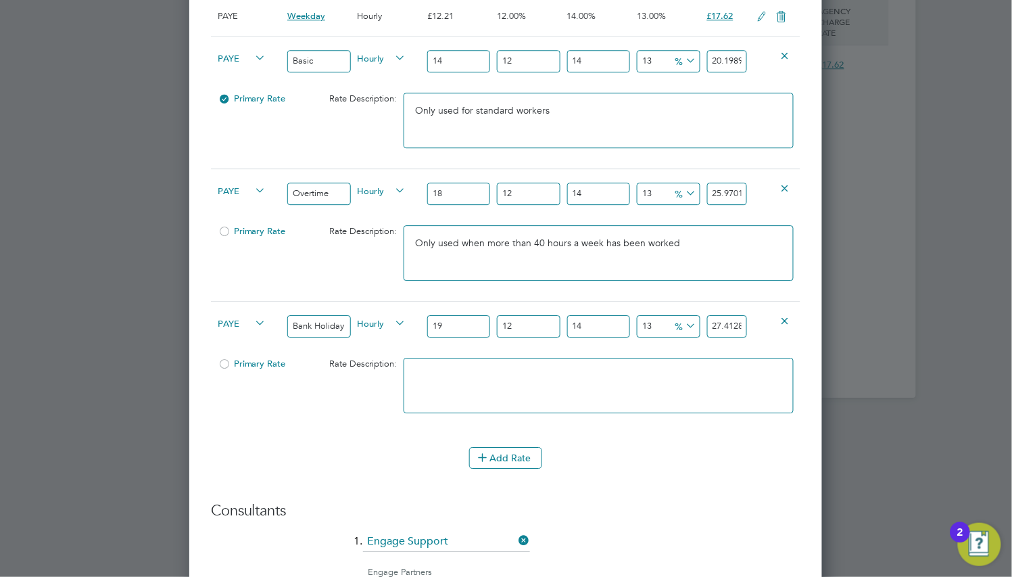
type input "19"
click at [512, 411] on textarea at bounding box center [598, 385] width 389 height 55
type textarea "Only used on Bank Holidays"
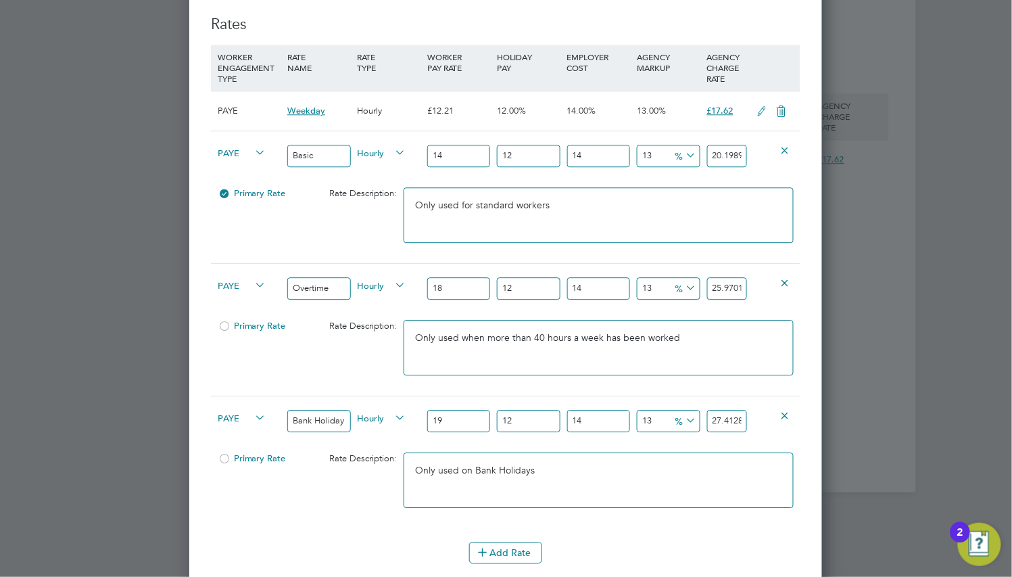
drag, startPoint x: 708, startPoint y: 521, endPoint x: 700, endPoint y: 523, distance: 8.2
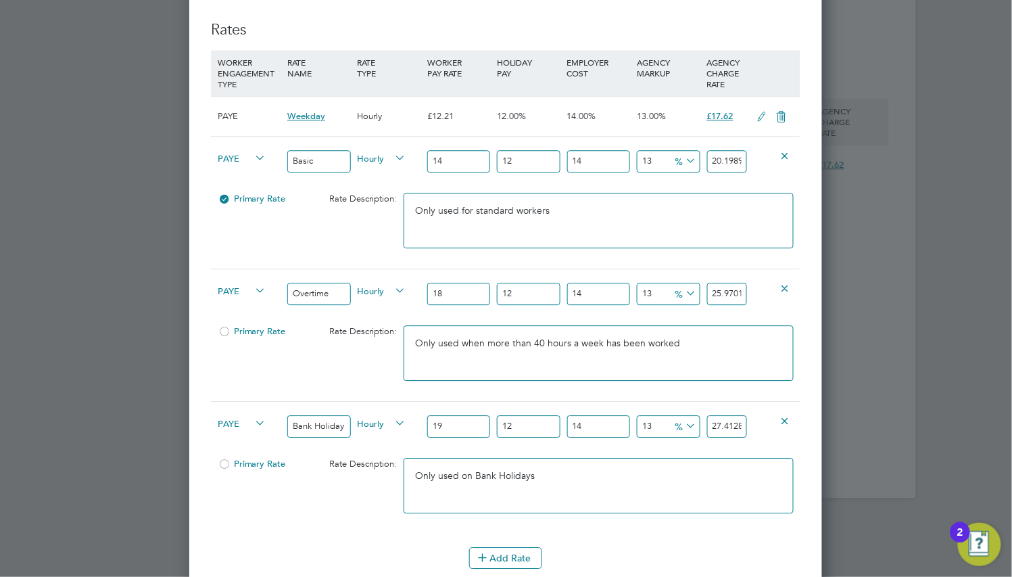
scroll to position [917, 0]
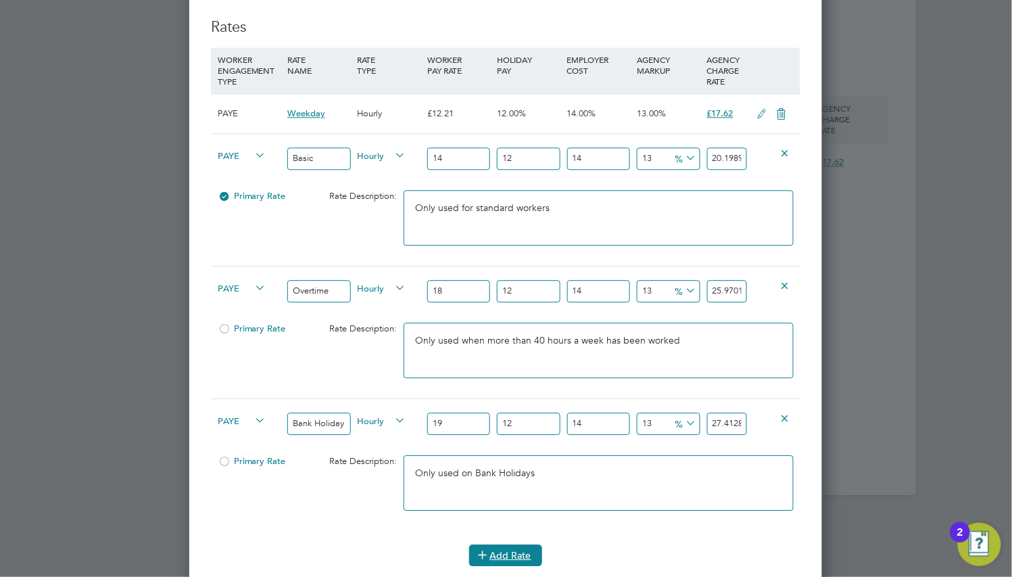
click at [500, 552] on button "Add Rate" at bounding box center [505, 555] width 73 height 22
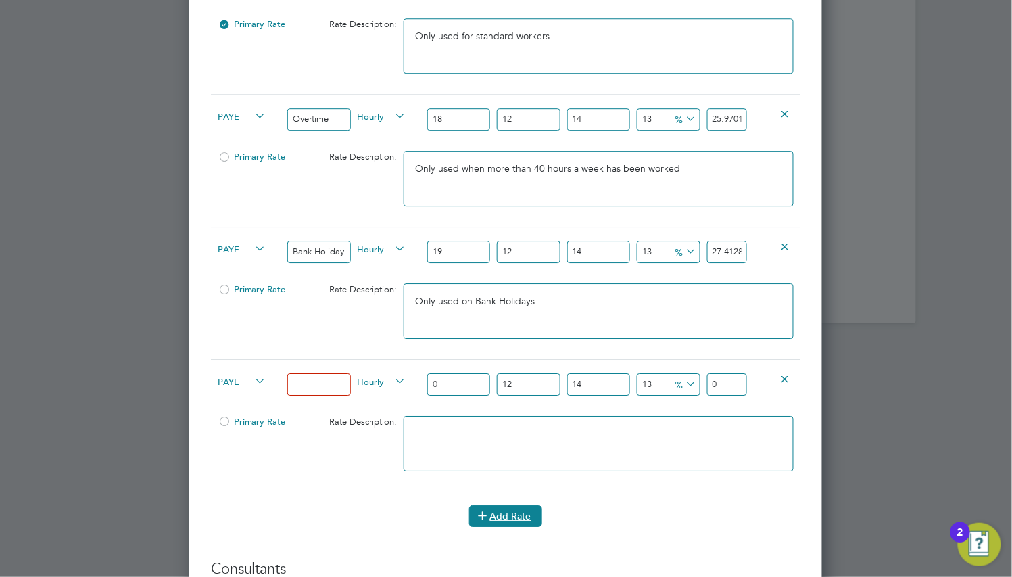
scroll to position [1119, 0]
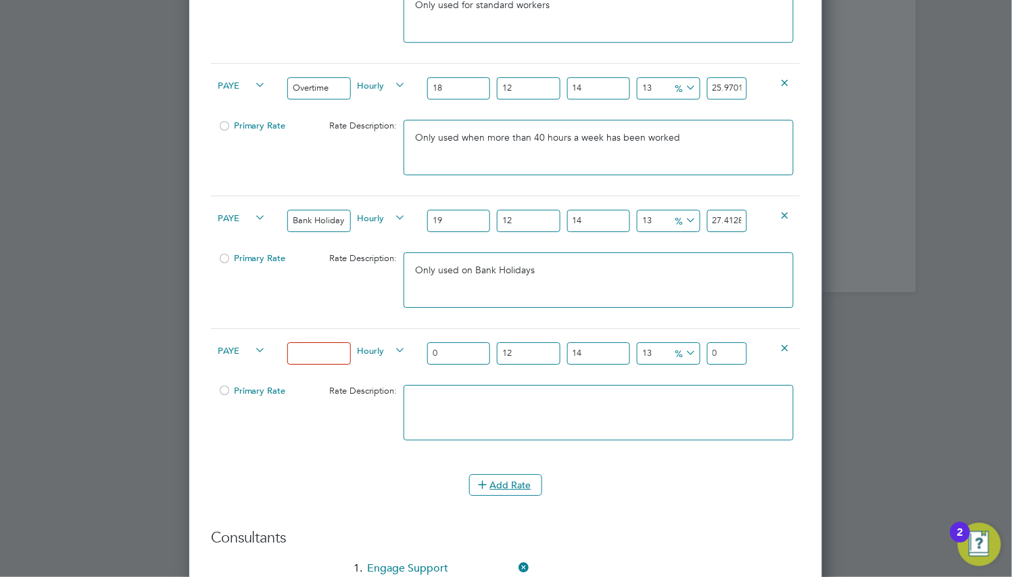
click at [327, 352] on input at bounding box center [318, 353] width 63 height 22
type input "Sick"
click at [316, 372] on div "Sick" at bounding box center [319, 353] width 70 height 49
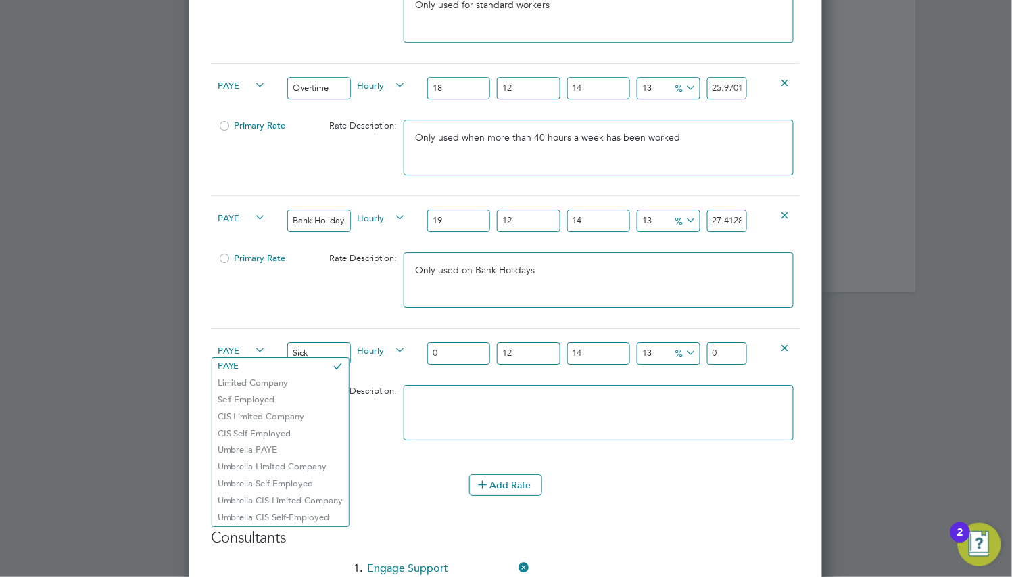
click at [235, 349] on span "PAYE" at bounding box center [242, 349] width 49 height 15
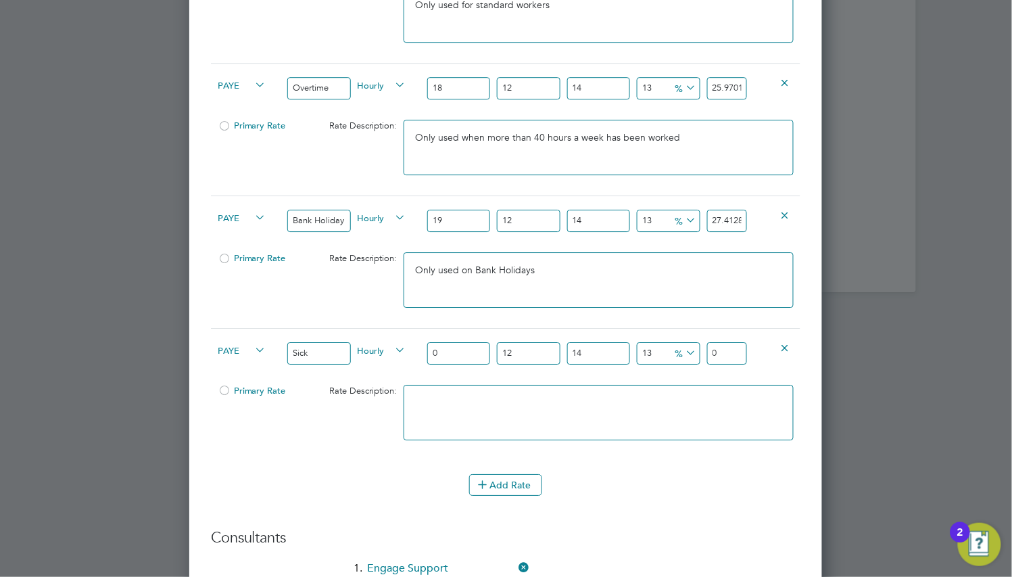
click at [244, 363] on li "PAYE" at bounding box center [280, 366] width 137 height 17
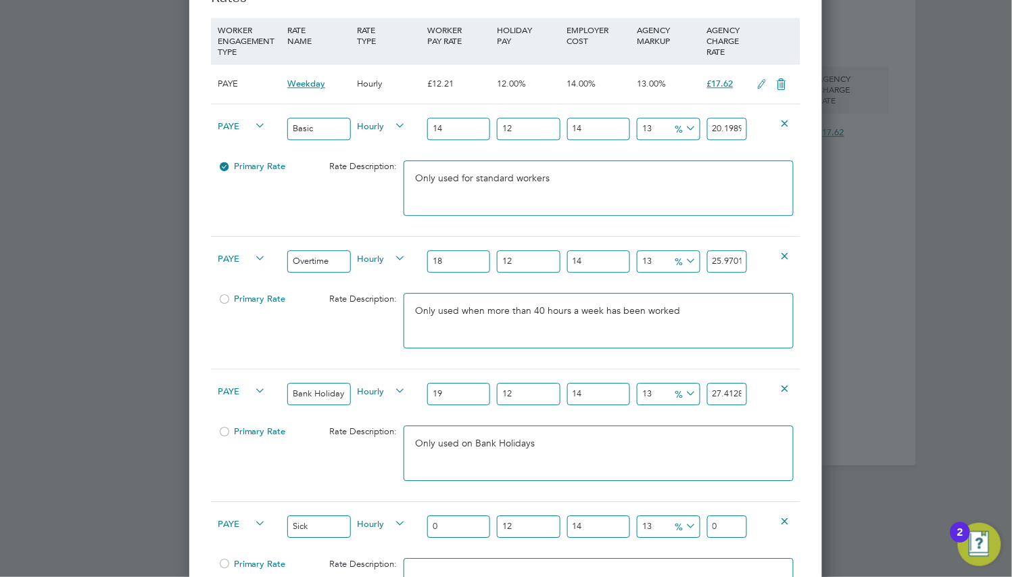
scroll to position [917, 0]
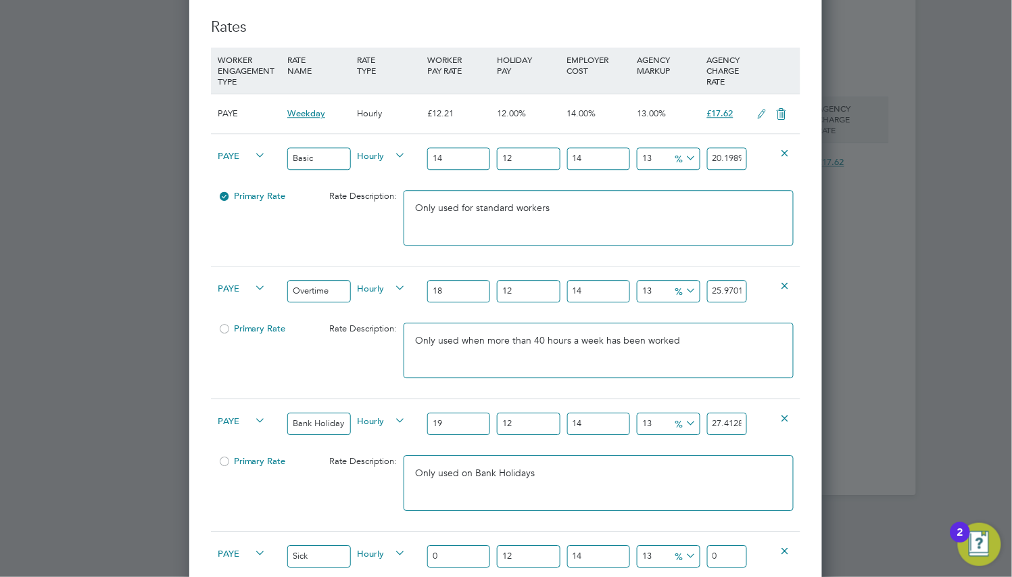
click at [224, 196] on div at bounding box center [225, 200] width 14 height 10
drag, startPoint x: 756, startPoint y: 116, endPoint x: 715, endPoint y: 122, distance: 41.0
click at [756, 116] on icon at bounding box center [762, 114] width 17 height 11
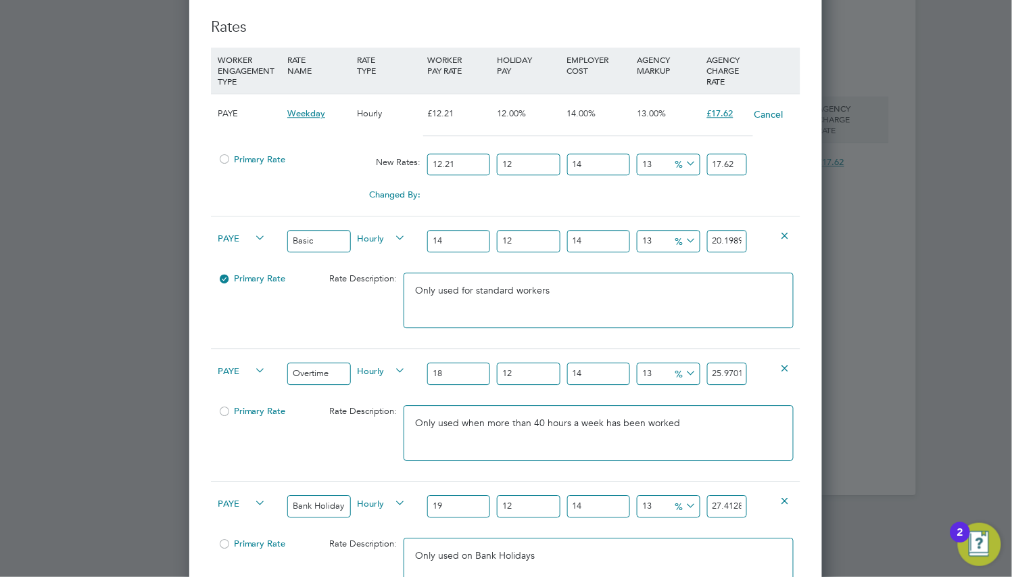
scroll to position [2123, 633]
click at [224, 158] on div at bounding box center [225, 163] width 14 height 10
click at [772, 116] on button "Cancel" at bounding box center [769, 114] width 30 height 14
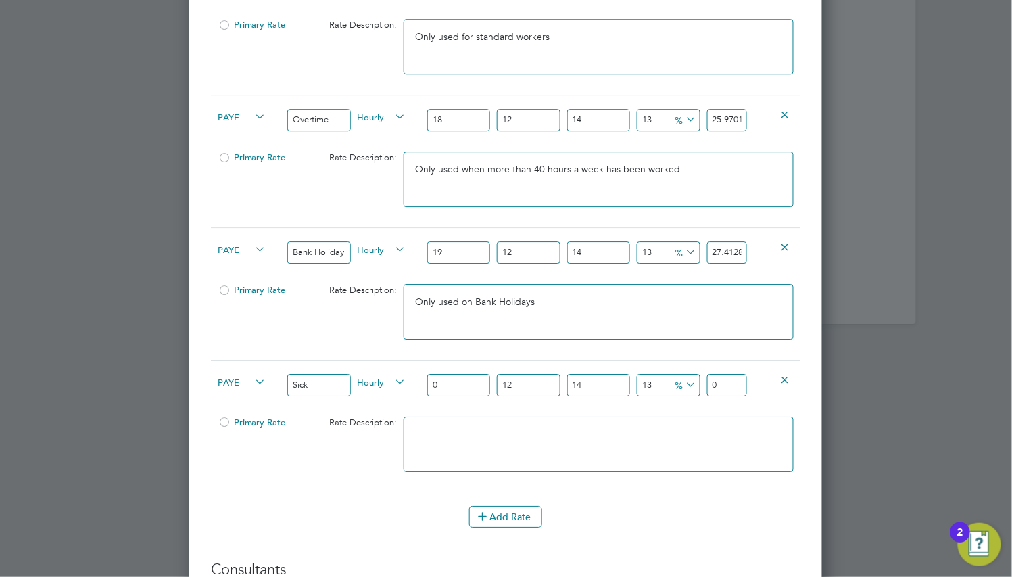
scroll to position [1119, 0]
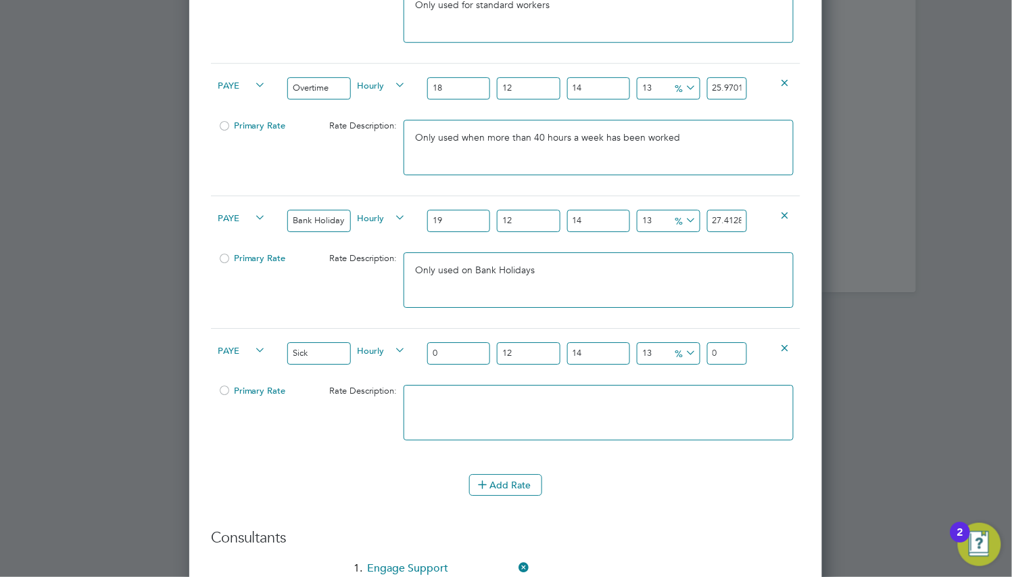
click at [776, 347] on div at bounding box center [773, 347] width 47 height 37
click at [785, 345] on icon at bounding box center [785, 347] width 10 height 10
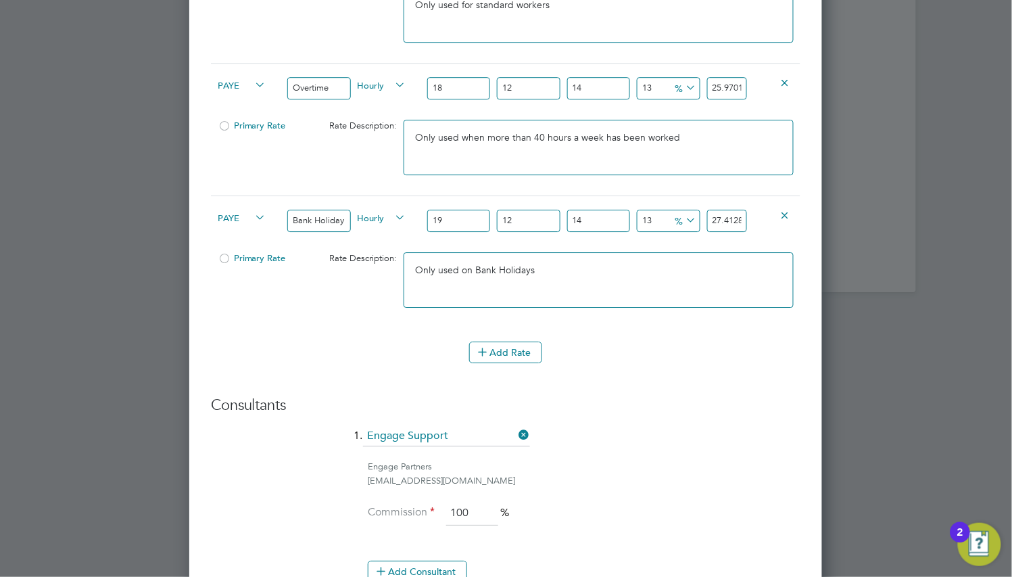
scroll to position [917, 0]
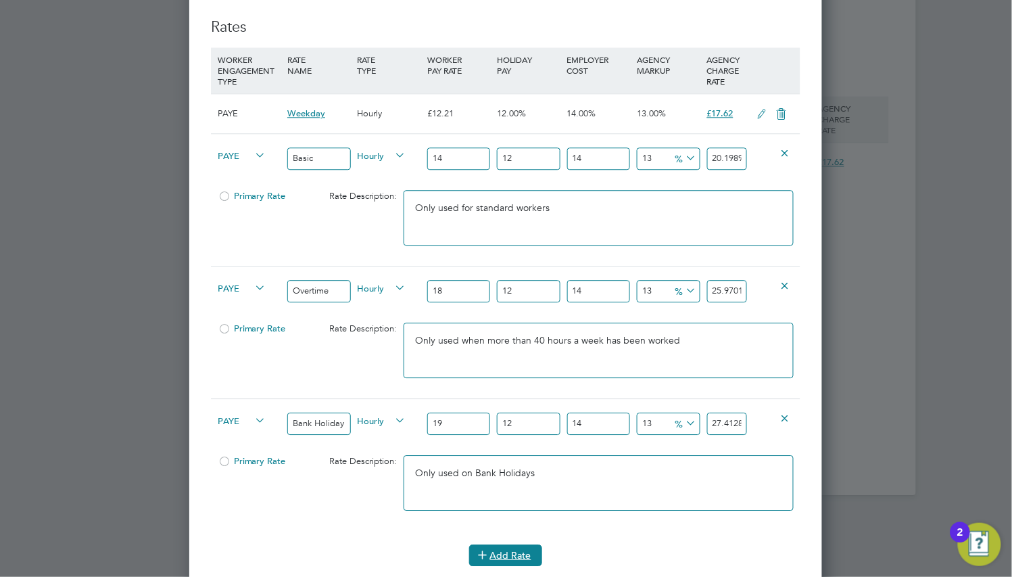
click at [495, 550] on button "Add Rate" at bounding box center [505, 555] width 73 height 22
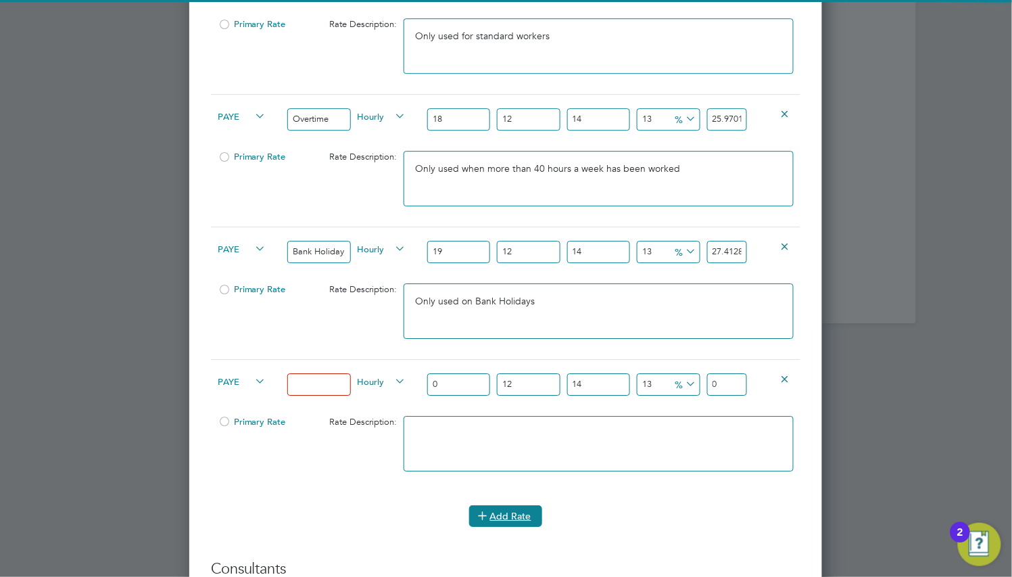
scroll to position [1119, 0]
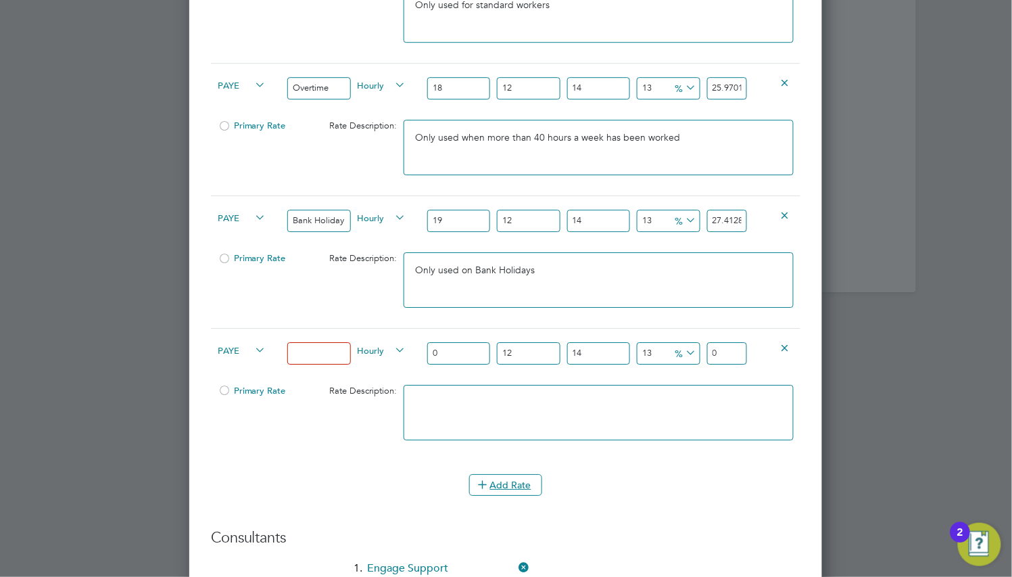
click at [330, 354] on input at bounding box center [318, 353] width 63 height 22
type input "Sick"
click at [322, 372] on div "Sick" at bounding box center [319, 353] width 70 height 49
click at [241, 348] on span "PAYE" at bounding box center [242, 349] width 49 height 15
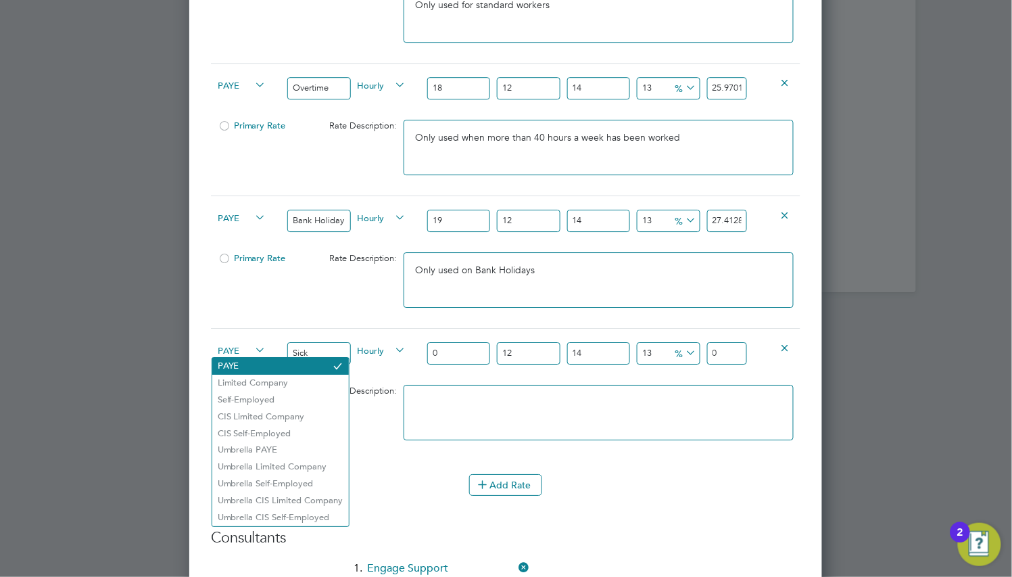
click at [251, 364] on li "PAYE" at bounding box center [280, 366] width 137 height 17
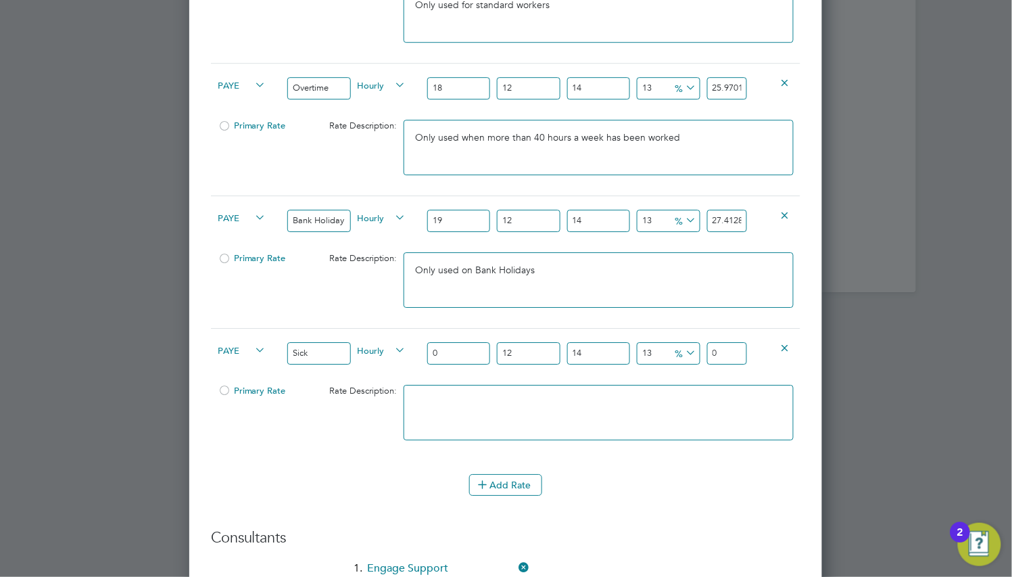
scroll to position [917, 0]
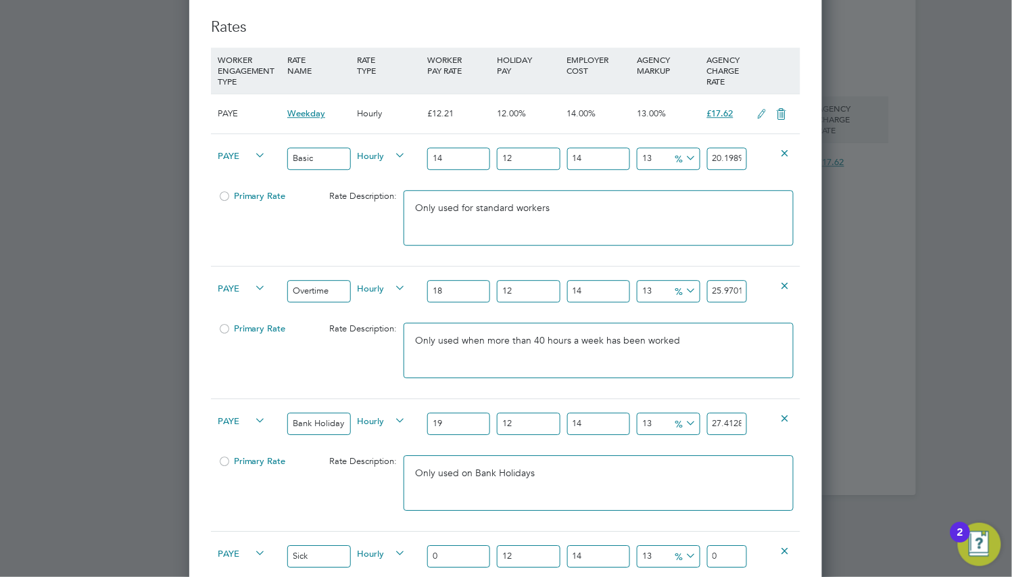
click at [222, 195] on div at bounding box center [225, 200] width 14 height 10
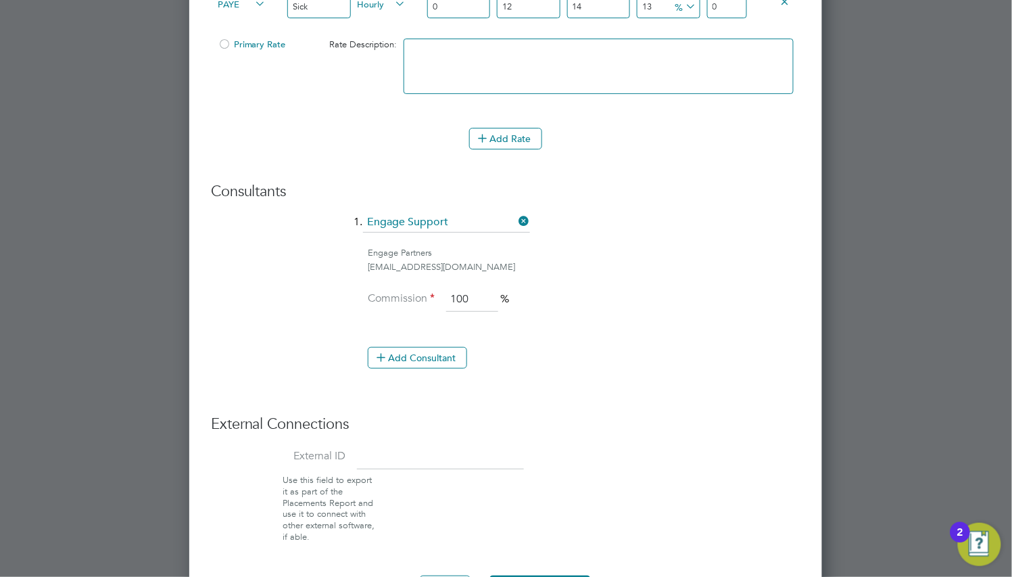
scroll to position [1513, 0]
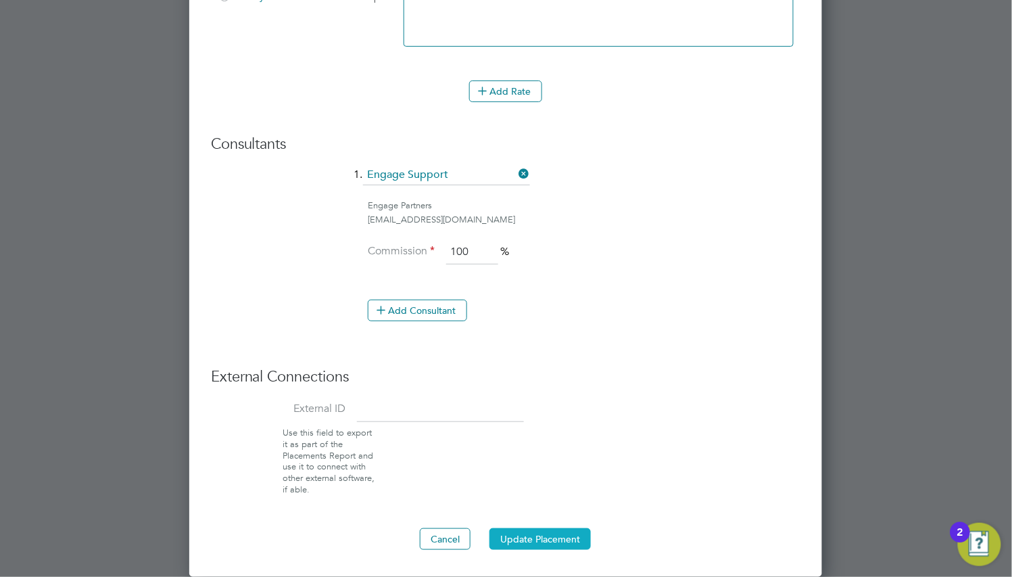
click at [539, 537] on button "Update Placement" at bounding box center [539, 539] width 101 height 22
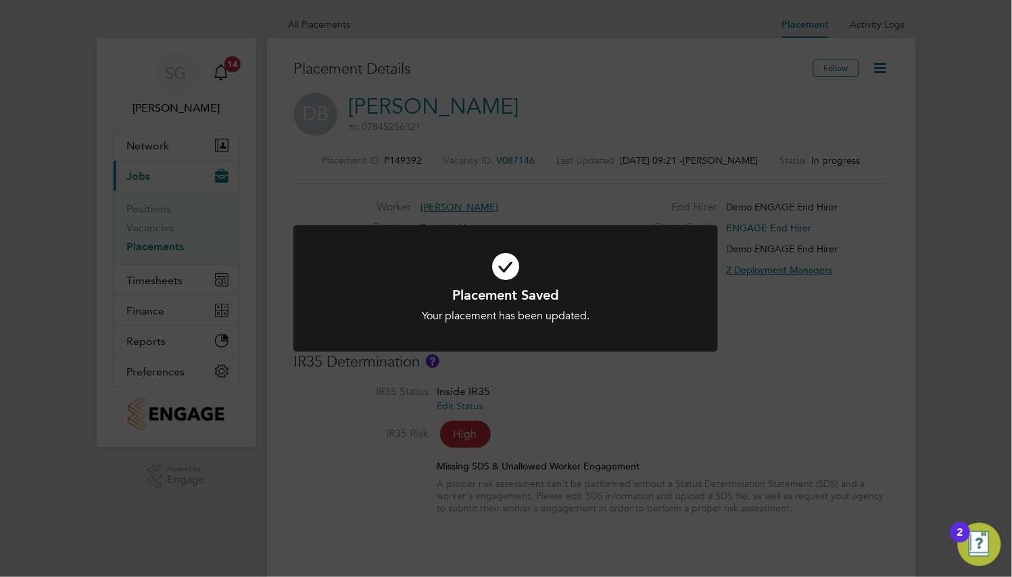
scroll to position [39, 94]
click at [539, 537] on div "Placement Saved Your placement has been updated. Cancel Okay" at bounding box center [506, 288] width 1012 height 577
